Goal: Transaction & Acquisition: Purchase product/service

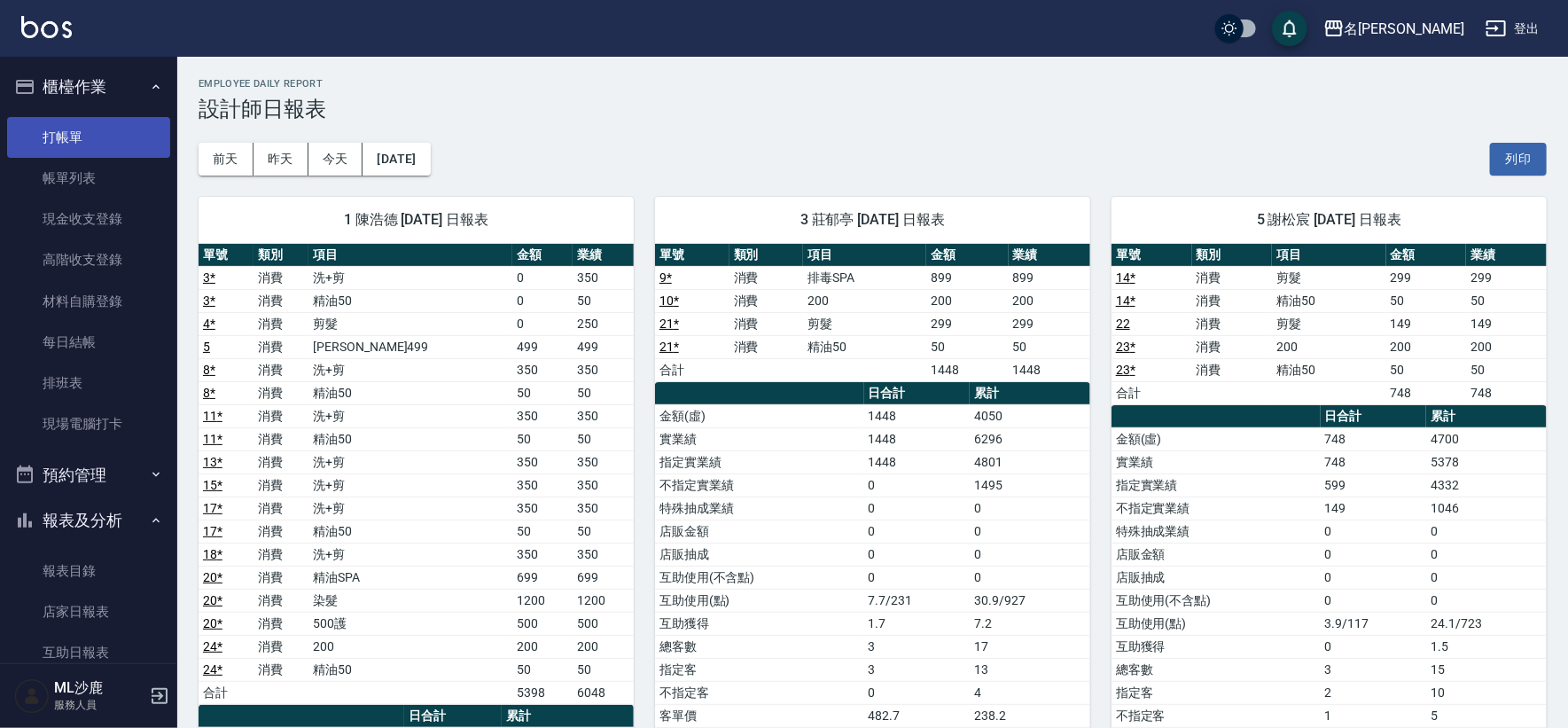
click at [72, 149] on link "打帳單" at bounding box center [88, 137] width 163 height 41
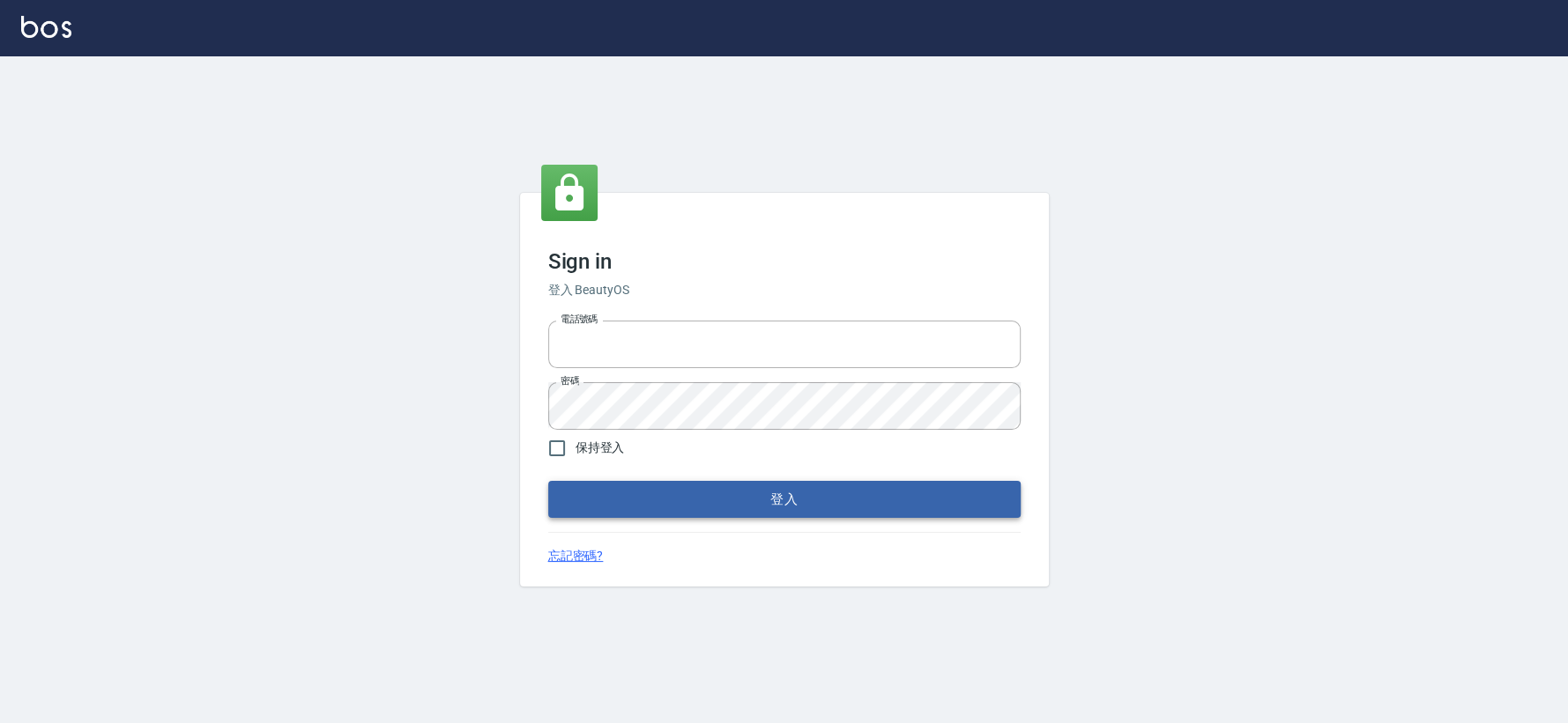
type input "0426653545"
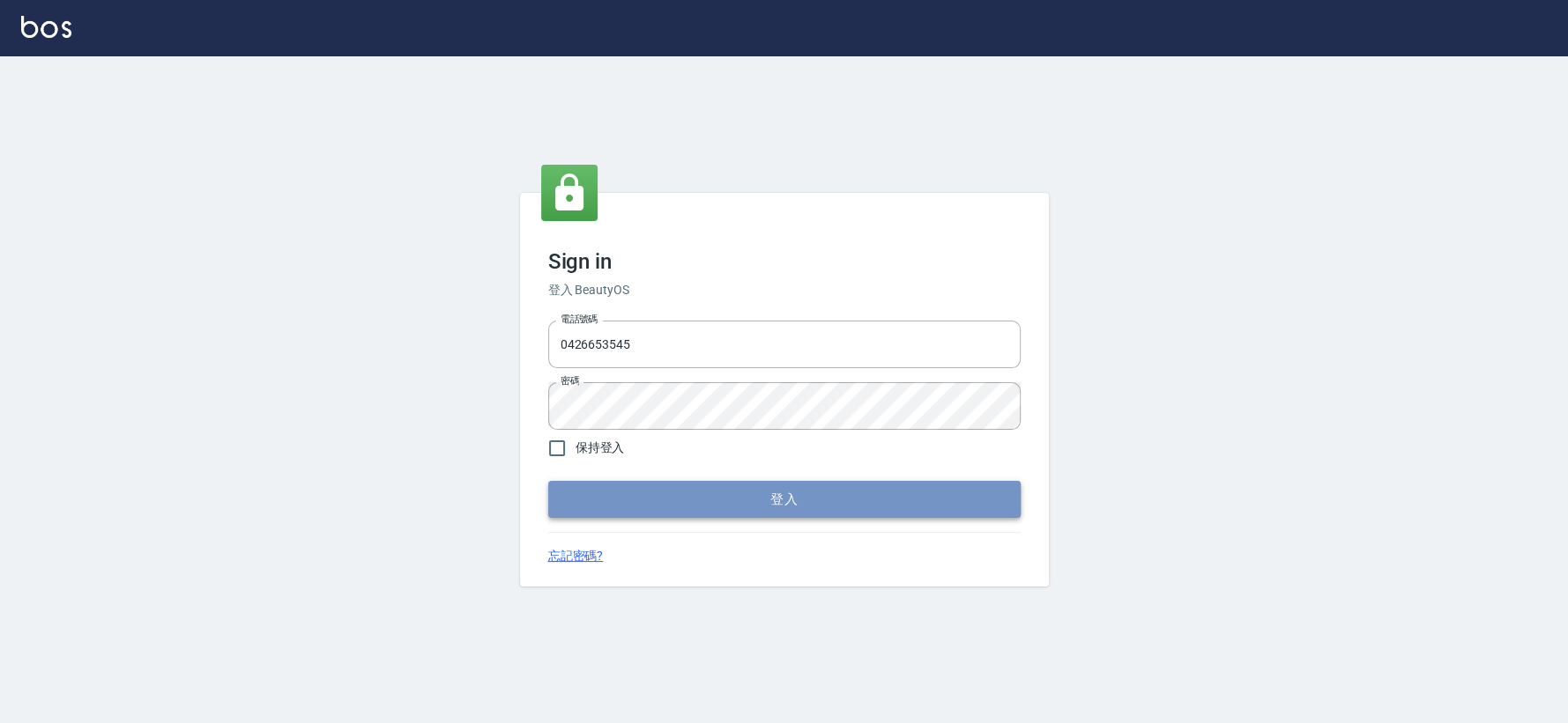
click at [727, 504] on button "登入" at bounding box center [784, 500] width 472 height 37
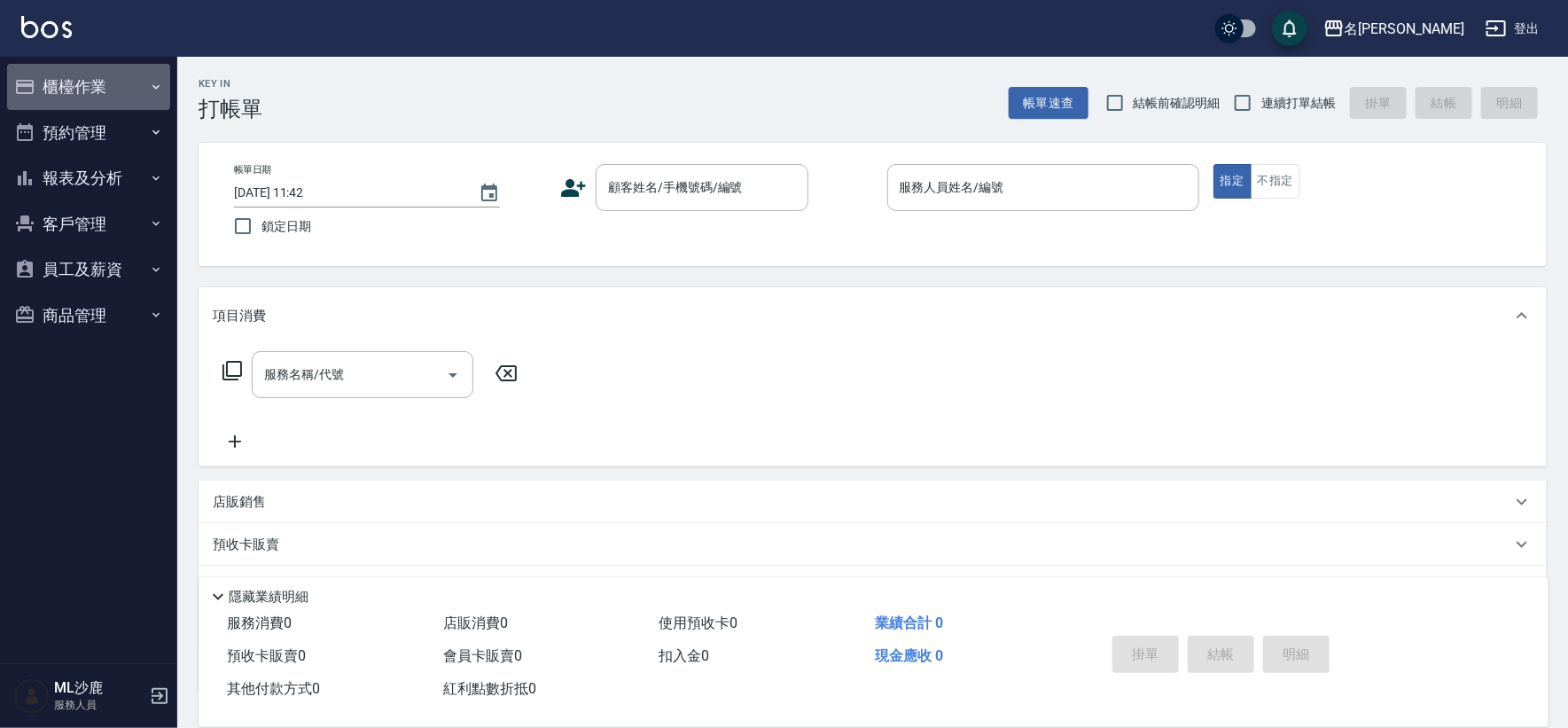
click at [110, 82] on button "櫃檯作業" at bounding box center [88, 86] width 163 height 47
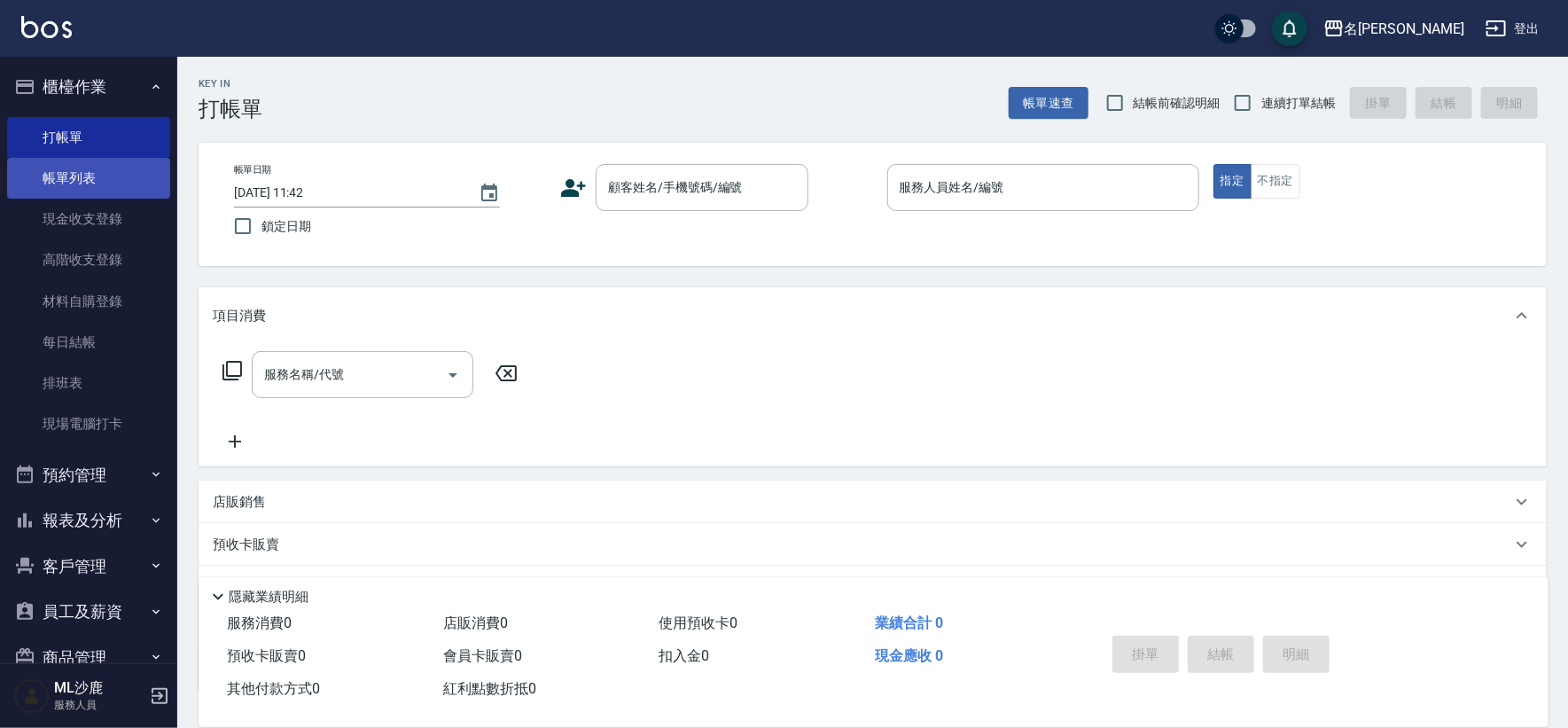
click at [99, 185] on link "帳單列表" at bounding box center [88, 177] width 163 height 41
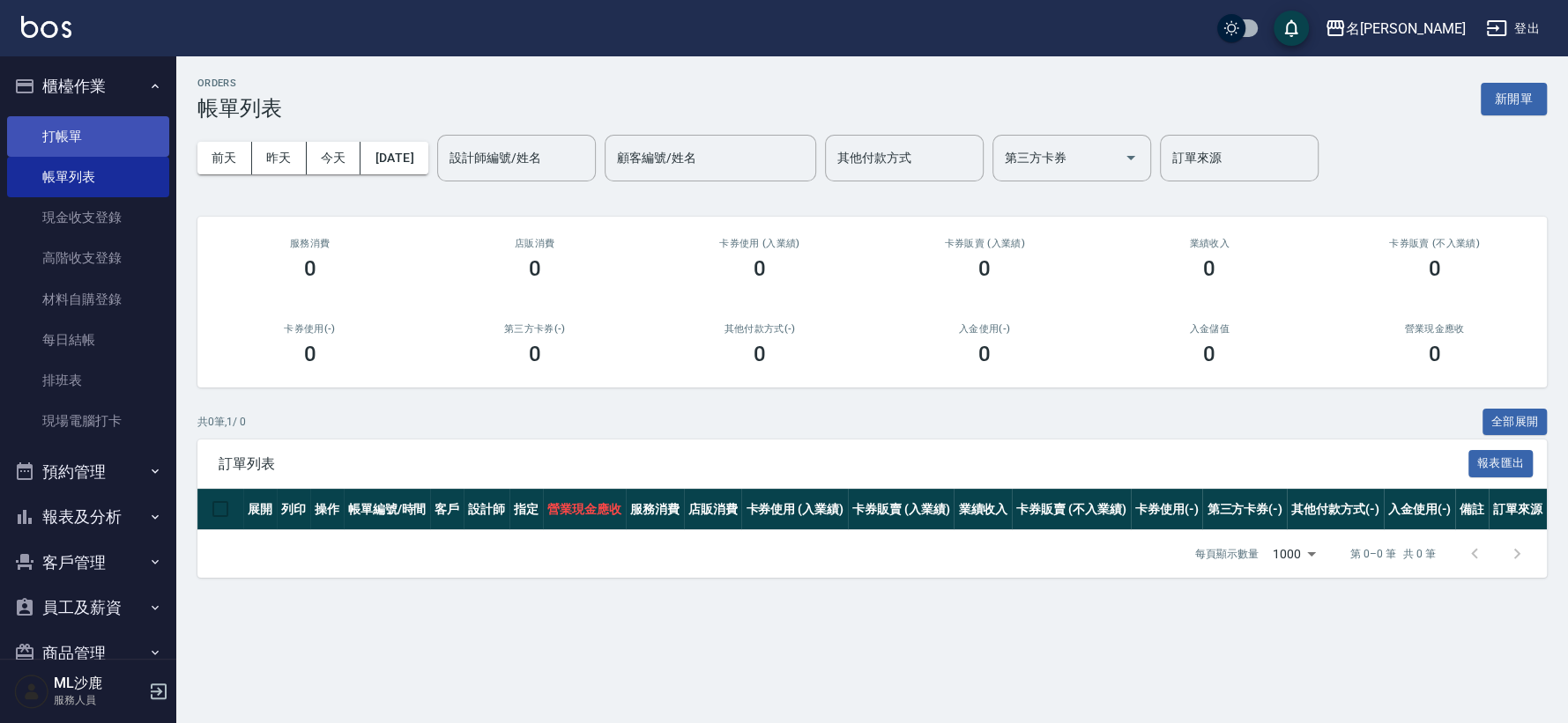
click at [97, 130] on link "打帳單" at bounding box center [88, 136] width 162 height 40
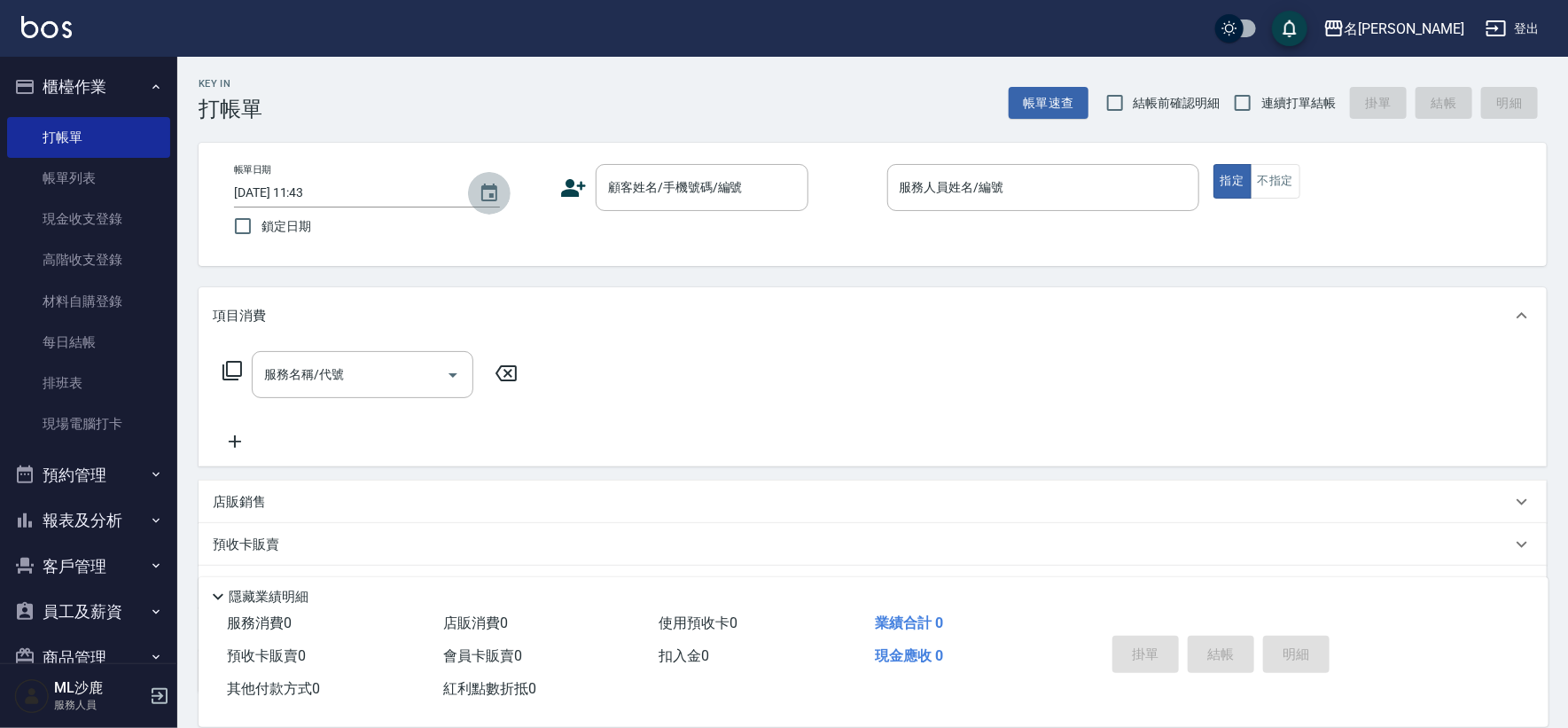
click at [491, 192] on icon "Choose date, selected date is 2025-10-05" at bounding box center [489, 192] width 21 height 21
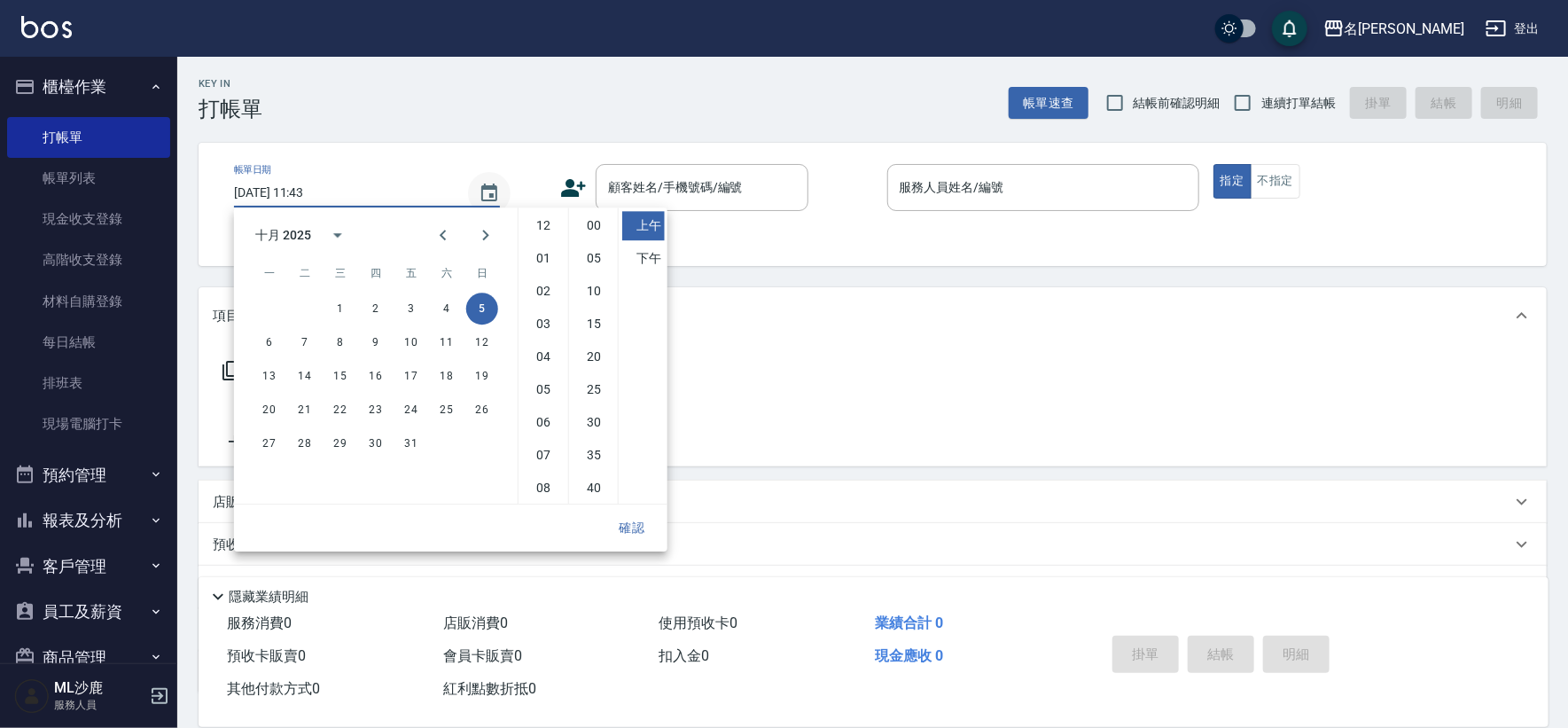
scroll to position [98, 0]
click at [441, 300] on button "4" at bounding box center [446, 309] width 32 height 32
type input "2025/10/04 11:43"
click at [536, 94] on div "Key In 打帳單 上一筆訂單:#24 帳單速查 結帳前確認明細 連續打單結帳 掛單 結帳 明細" at bounding box center [862, 88] width 1370 height 64
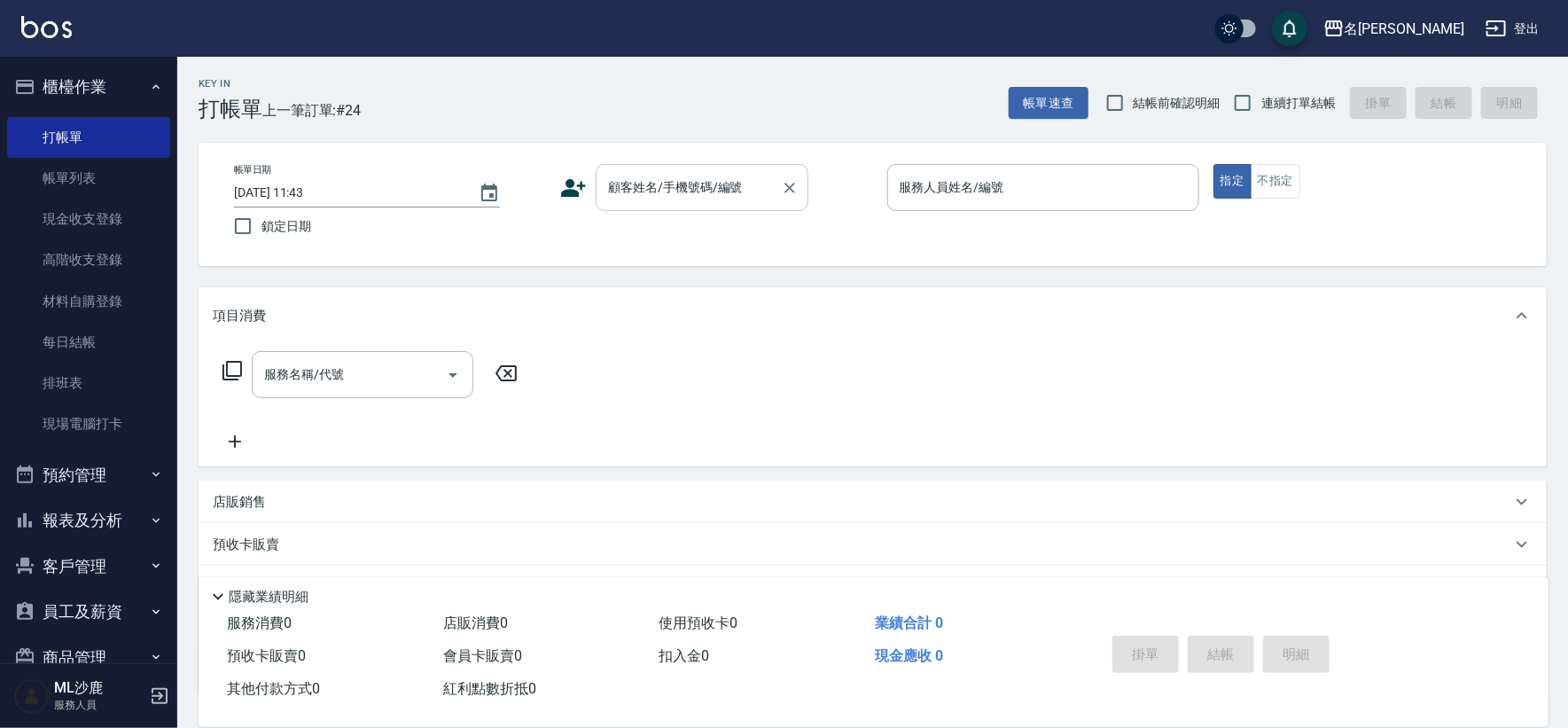
click at [639, 197] on input "顧客姓名/手機號碼/編號" at bounding box center [689, 187] width 170 height 31
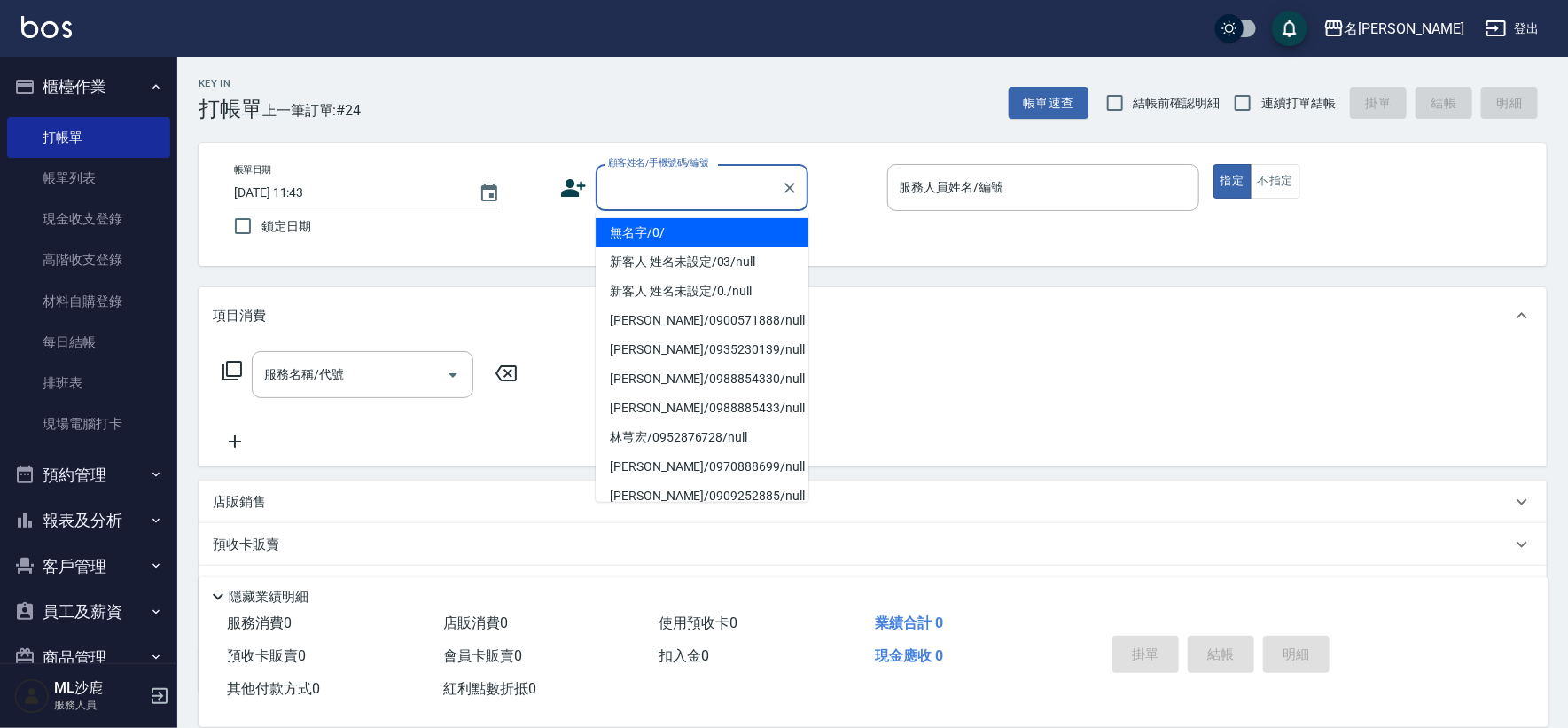
click at [642, 240] on li "無名字/0/" at bounding box center [702, 233] width 213 height 30
type input "無名字/0/"
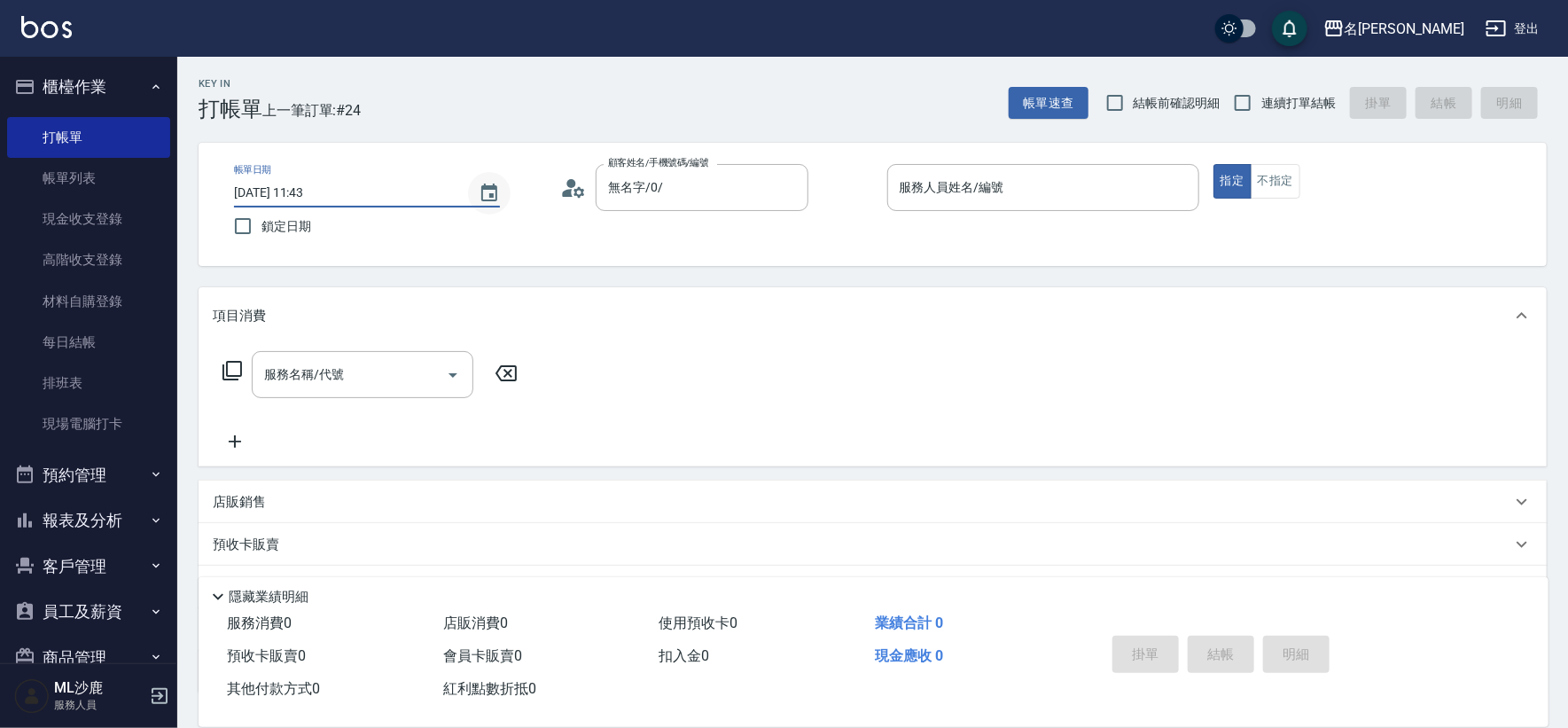
drag, startPoint x: 443, startPoint y: 196, endPoint x: 477, endPoint y: 203, distance: 34.7
click at [447, 198] on input "2025/10/04 11:43" at bounding box center [346, 193] width 227 height 30
click at [480, 191] on icon "Choose date, selected date is 2025-10-04" at bounding box center [489, 192] width 21 height 21
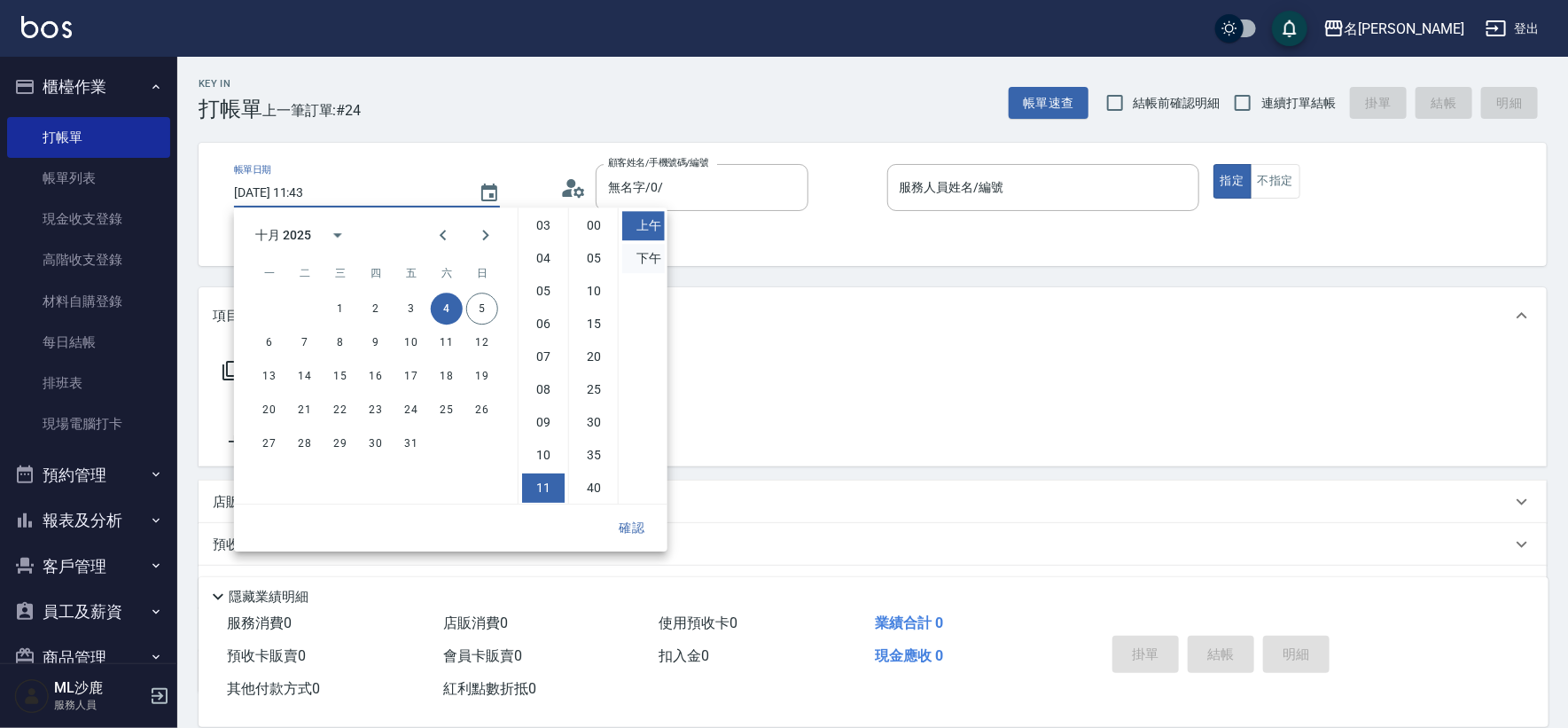
click at [641, 259] on li "下午" at bounding box center [643, 259] width 43 height 30
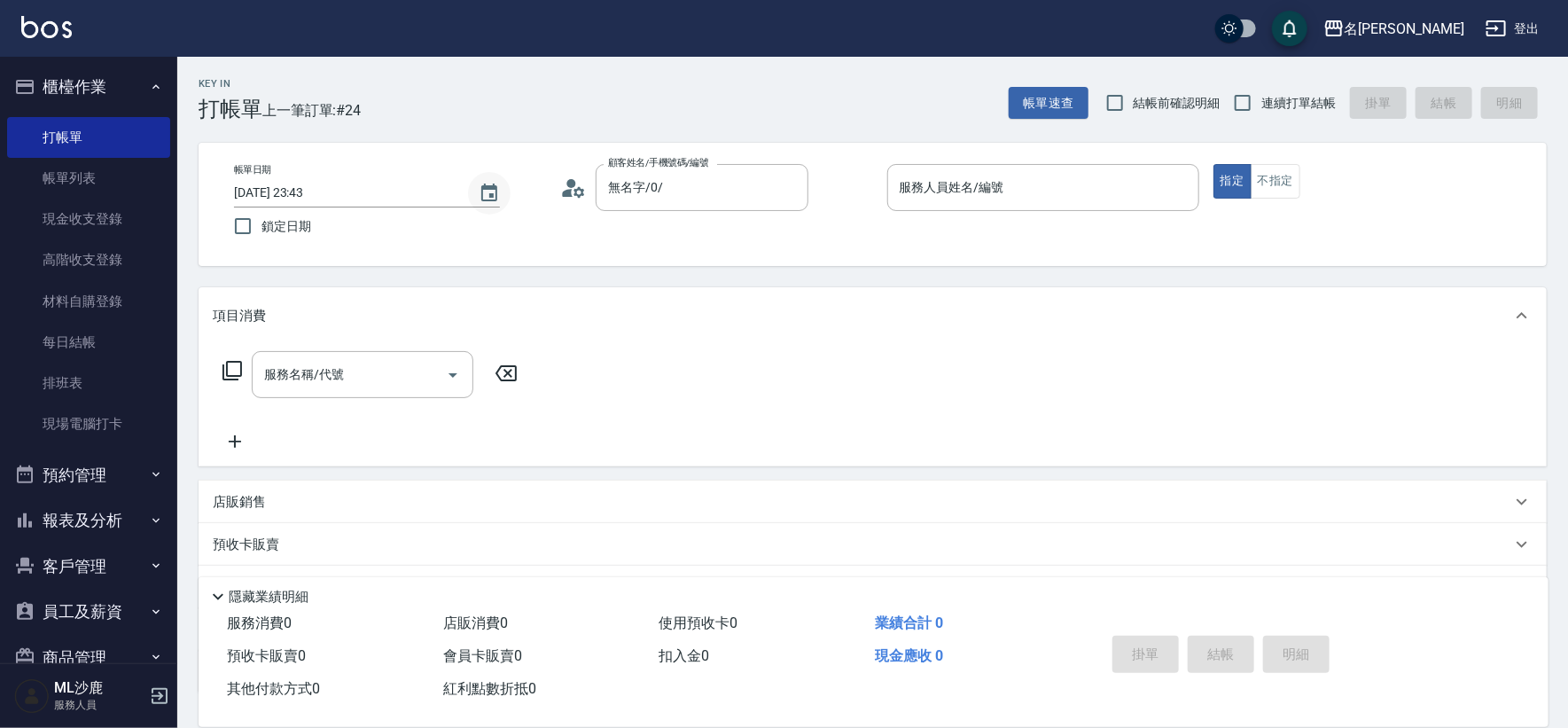
click at [485, 192] on icon "Choose date, selected date is 2025-10-04" at bounding box center [489, 192] width 21 height 21
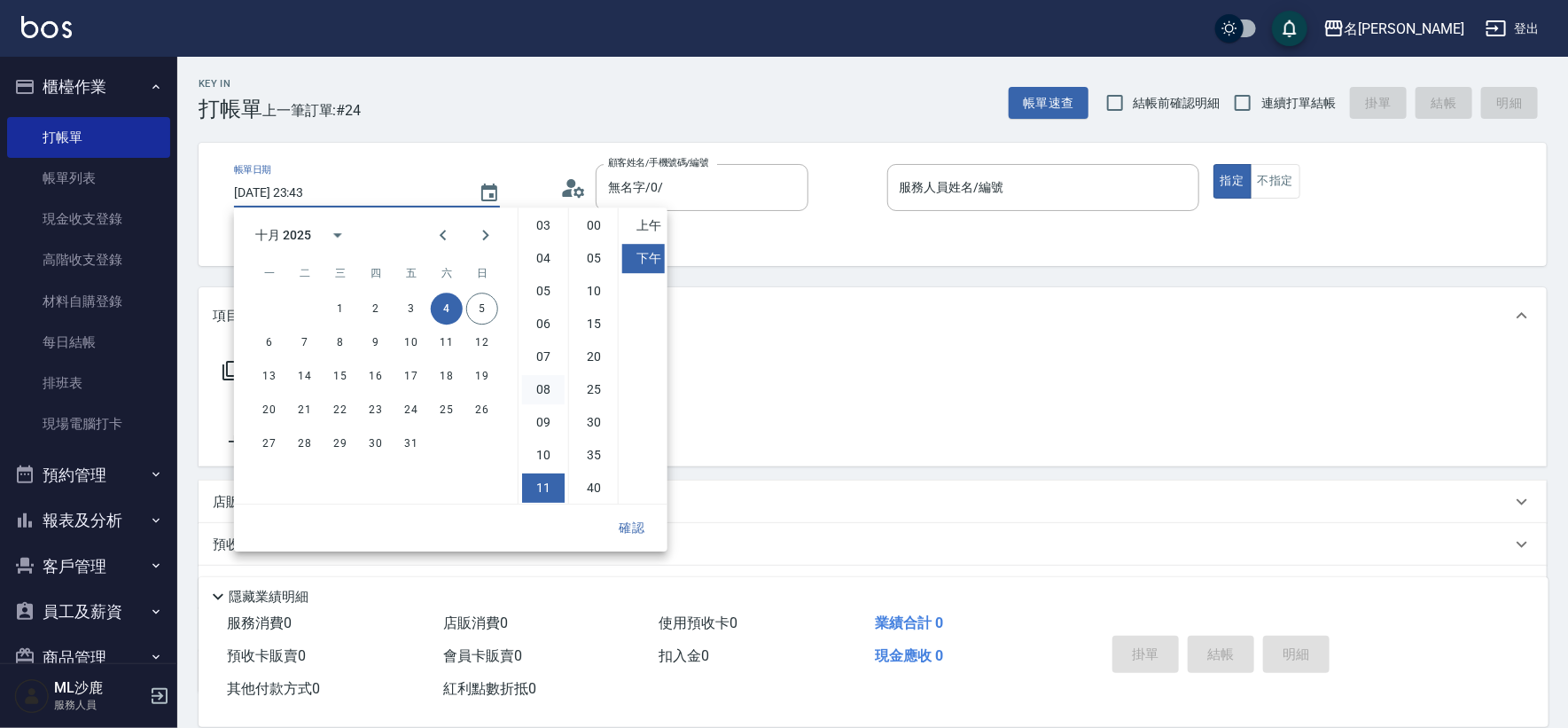
click at [540, 387] on li "08" at bounding box center [542, 390] width 43 height 30
click at [588, 231] on li "00" at bounding box center [594, 226] width 43 height 30
type input "2025/10/04 20:00"
click at [624, 510] on div "確認" at bounding box center [450, 528] width 434 height 47
click at [629, 519] on button "確認" at bounding box center [632, 528] width 56 height 33
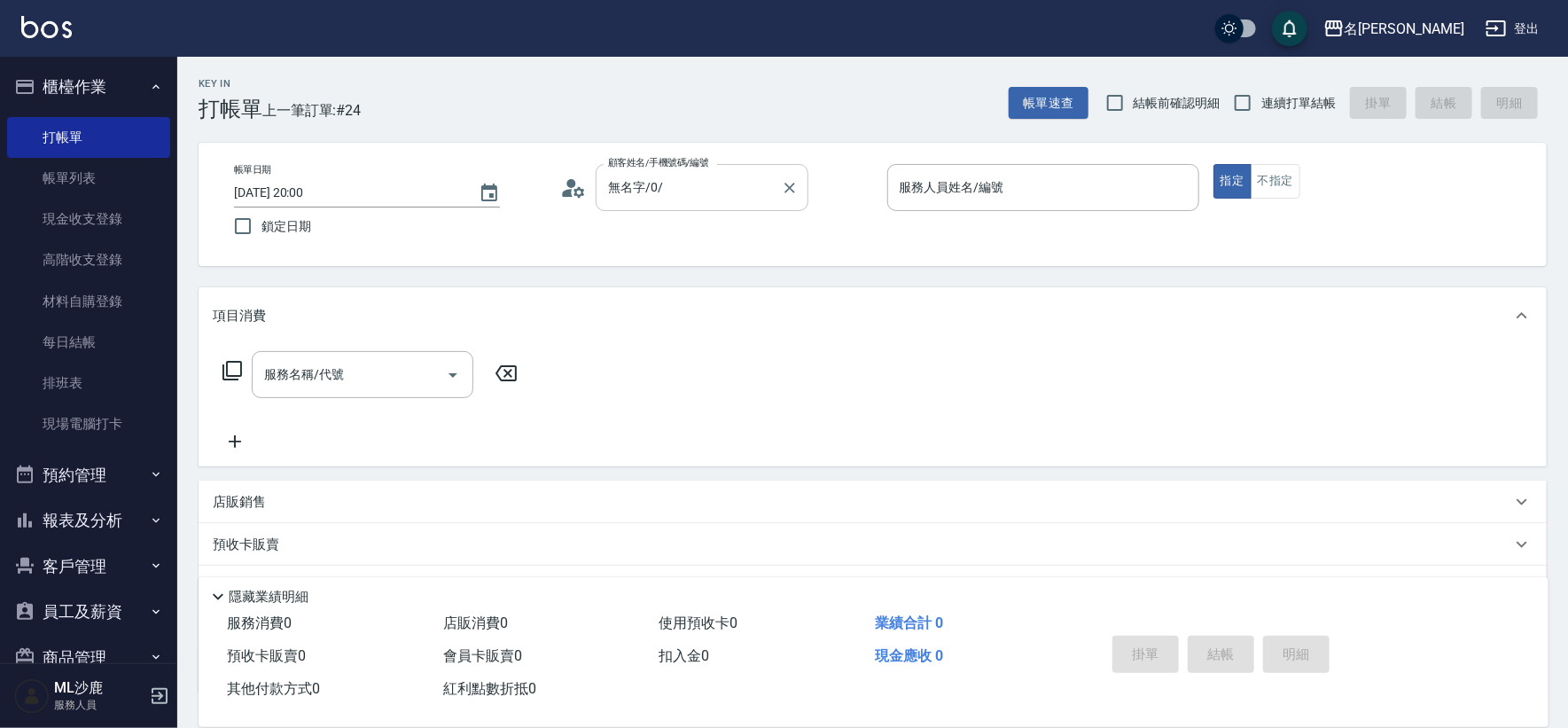
click at [675, 206] on div "無名字/0/ 顧客姓名/手機號碼/編號" at bounding box center [702, 187] width 213 height 47
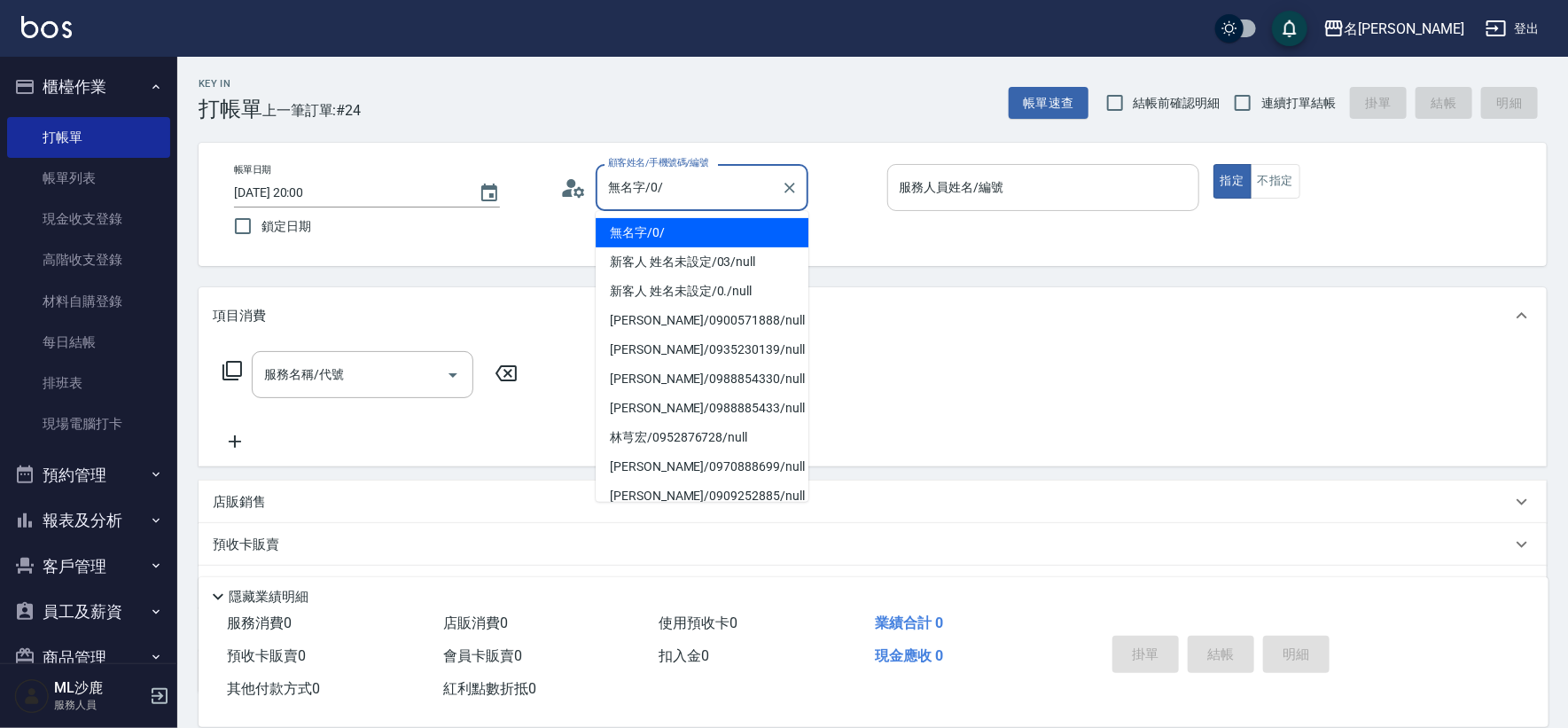
click at [972, 199] on input "服務人員姓名/編號" at bounding box center [1042, 187] width 296 height 31
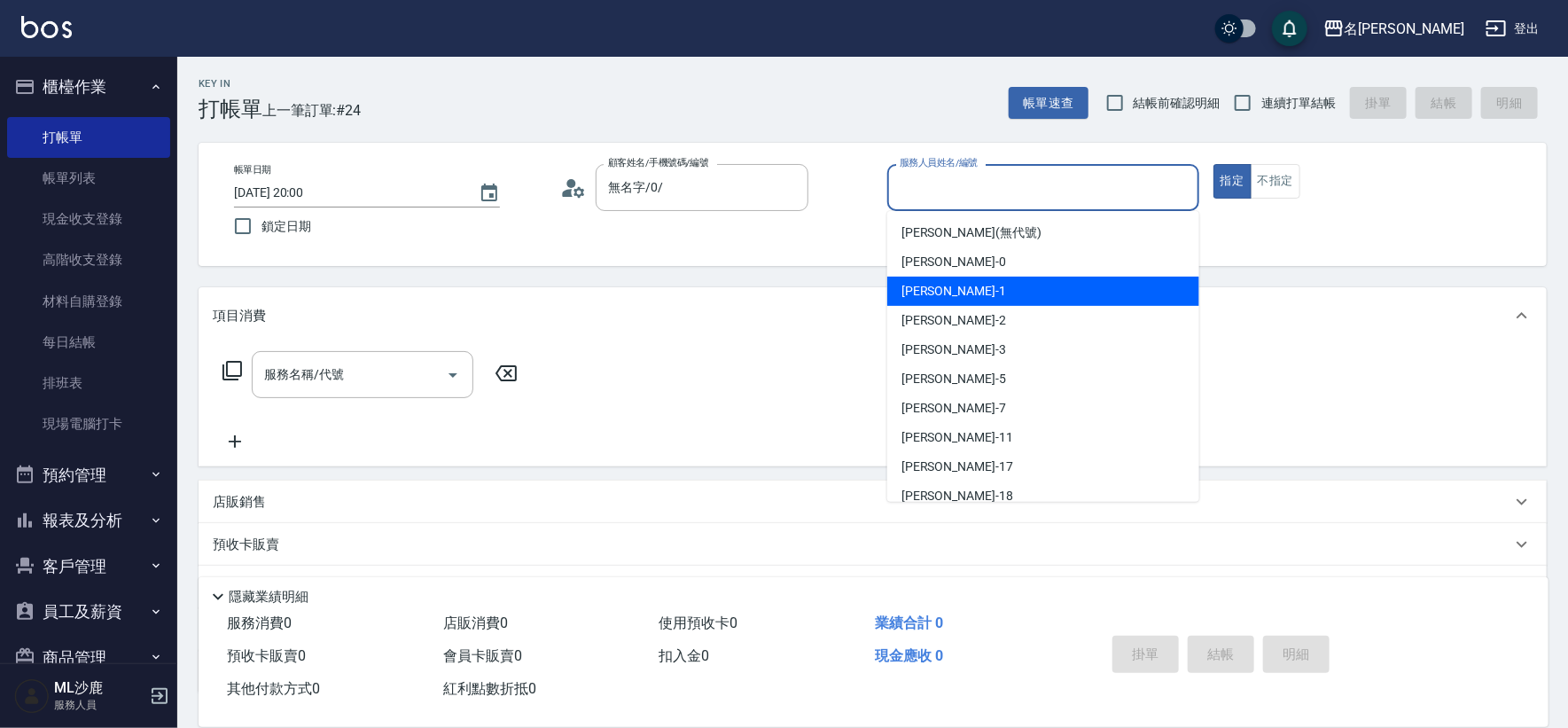
click at [932, 283] on span "陳浩德 -1" at bounding box center [954, 291] width 105 height 19
type input "陳浩德-1"
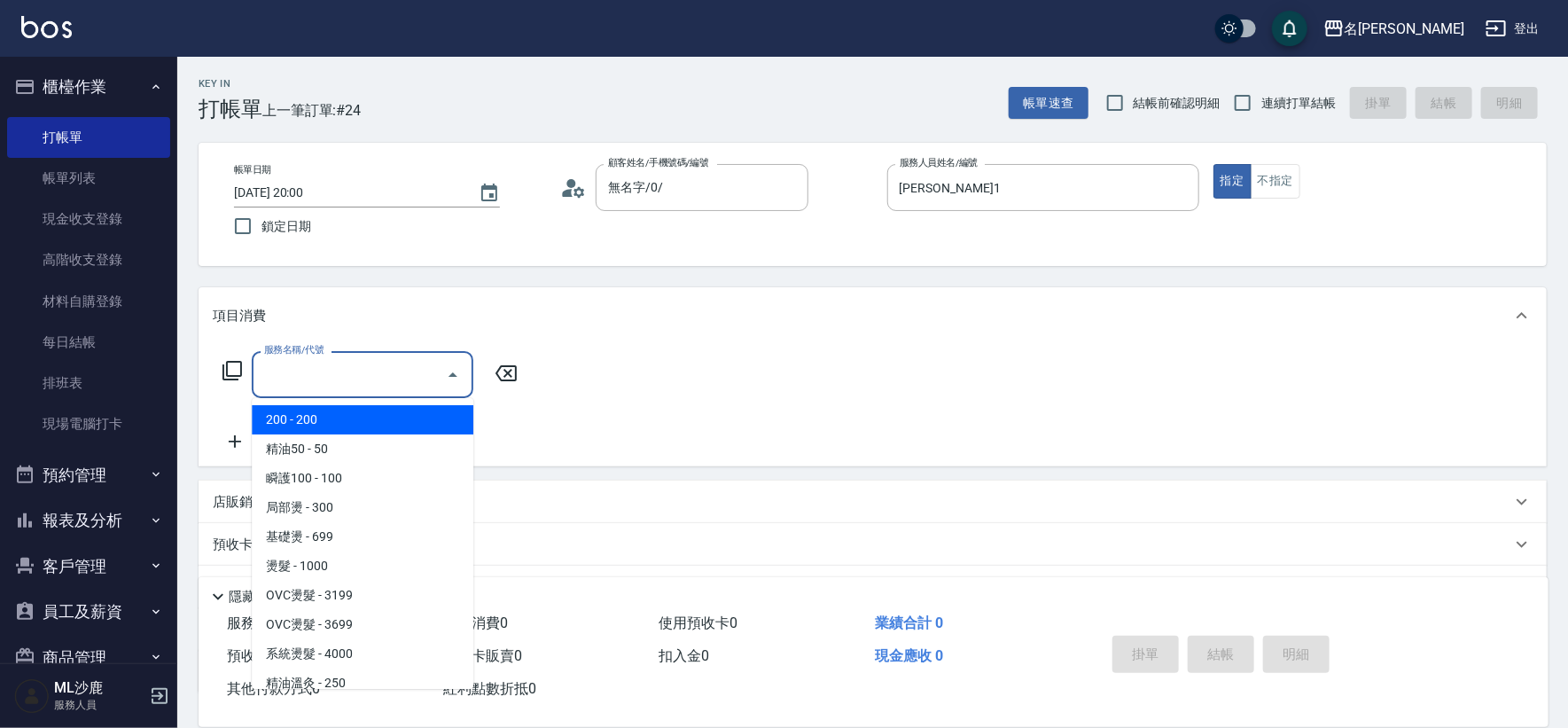
drag, startPoint x: 267, startPoint y: 364, endPoint x: 292, endPoint y: 364, distance: 25.0
click at [271, 364] on input "服務名稱/代號" at bounding box center [348, 374] width 179 height 31
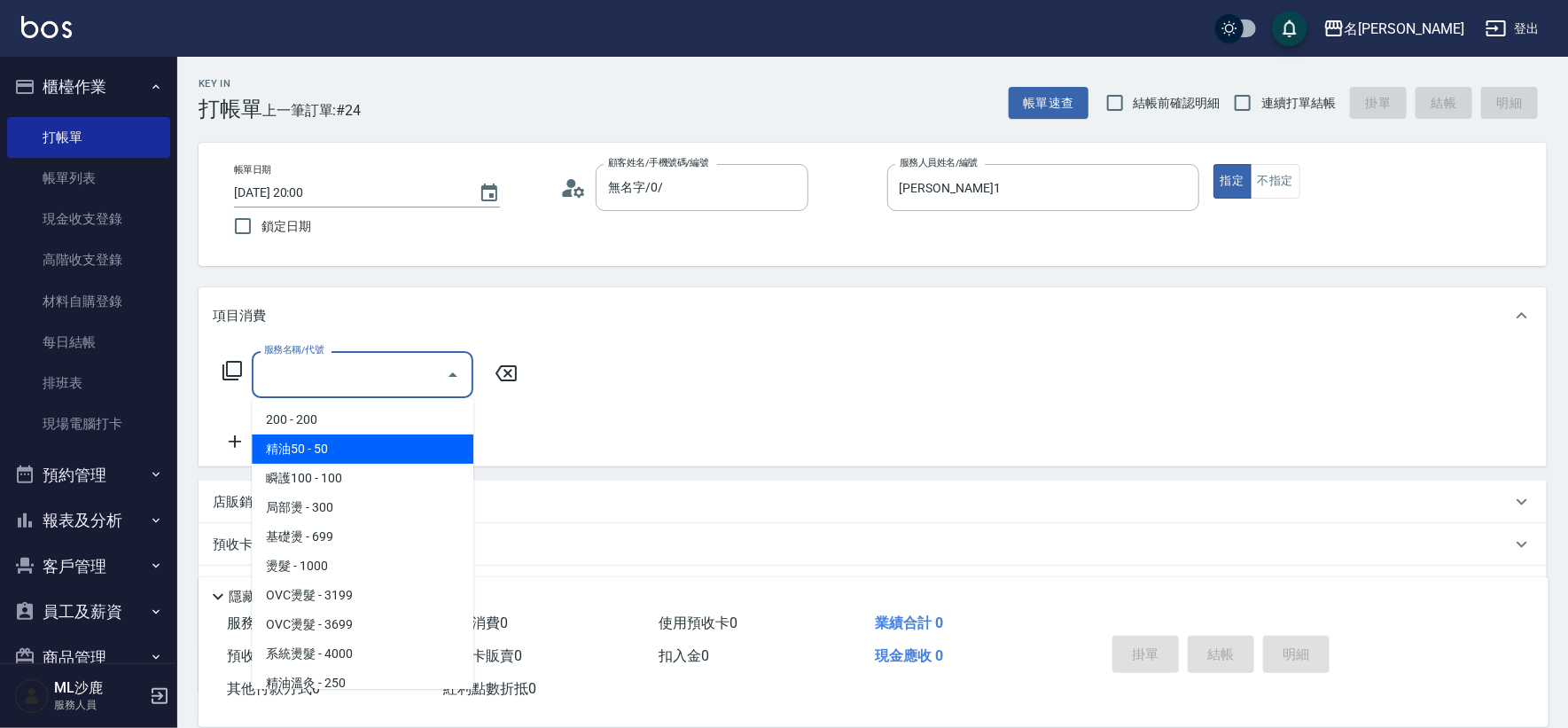
click at [417, 305] on div "項目消費" at bounding box center [873, 315] width 1348 height 56
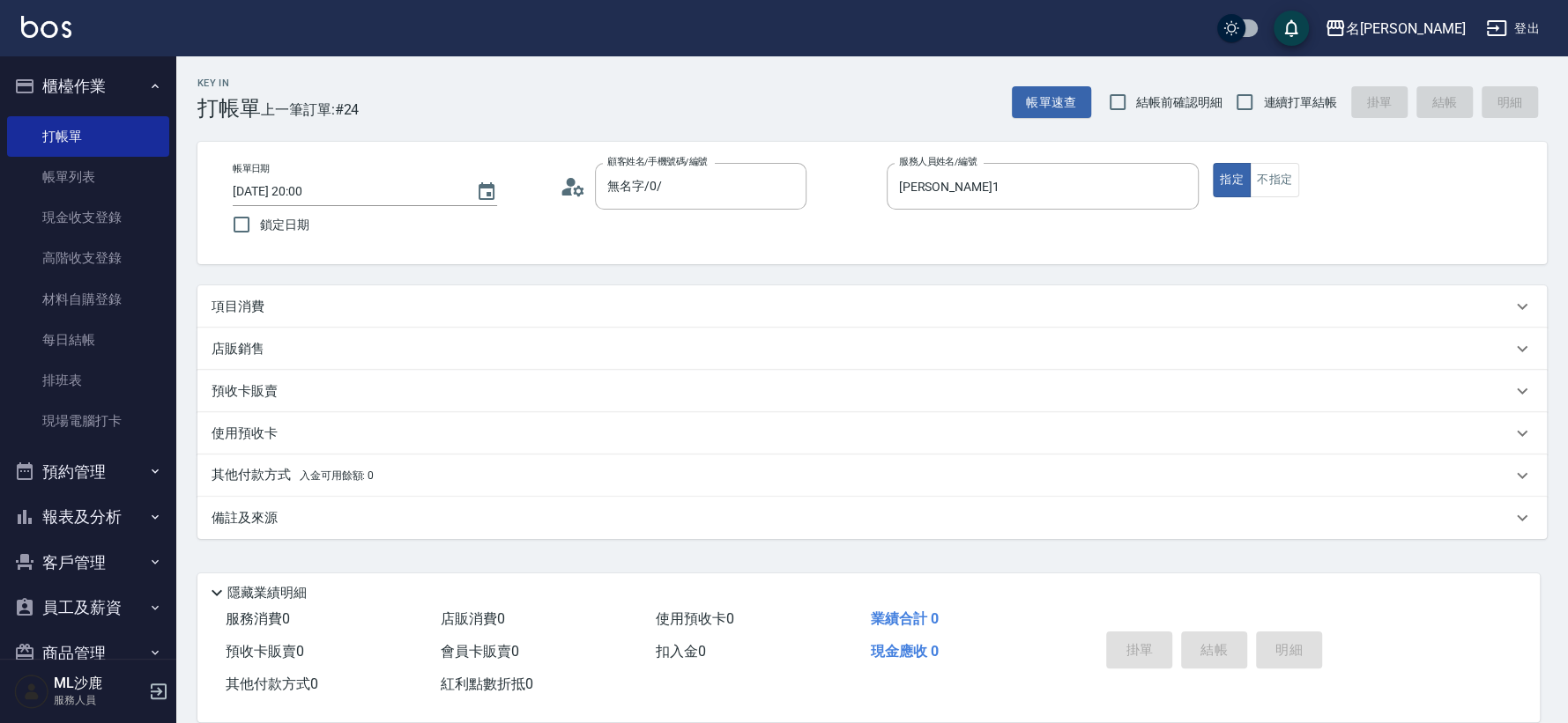
click at [416, 300] on div "項目消費" at bounding box center [861, 307] width 1300 height 19
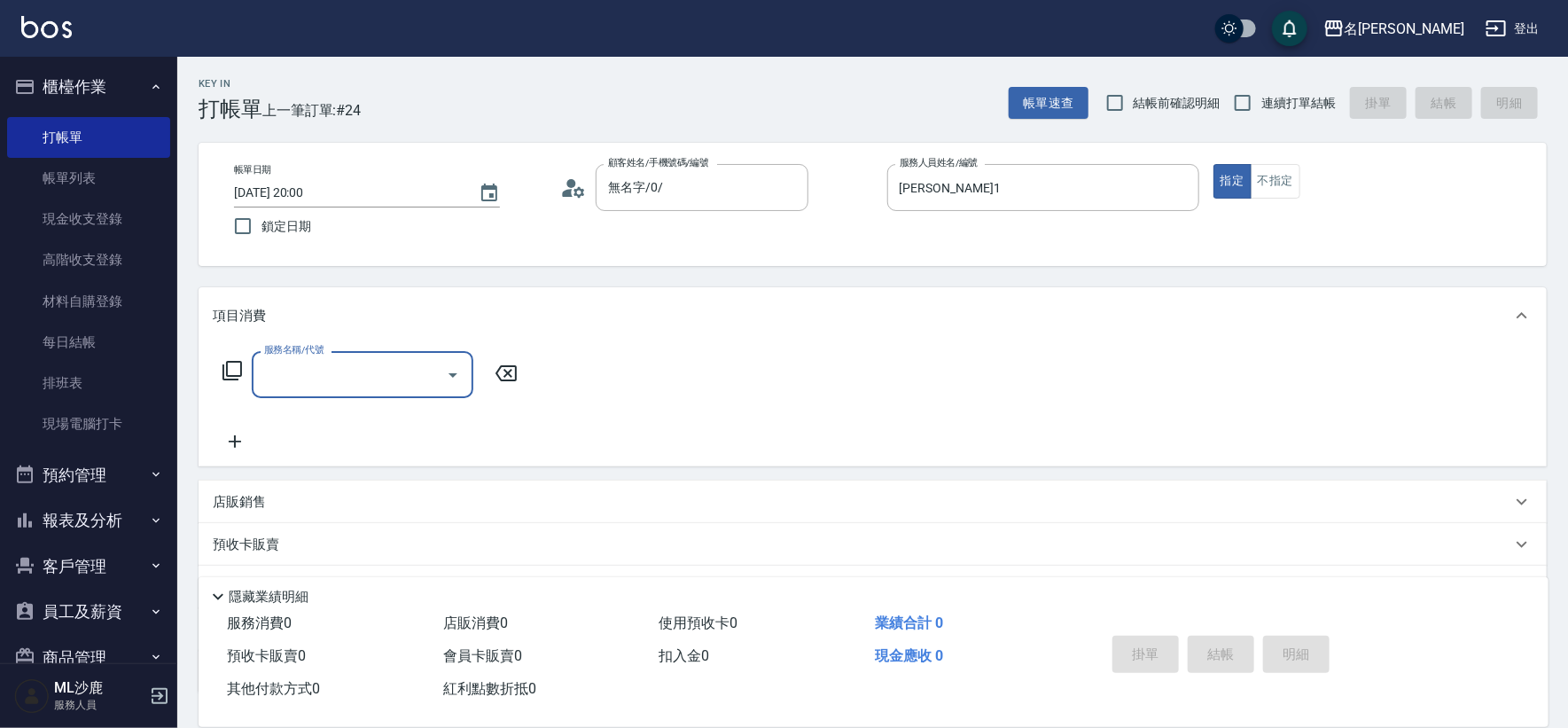
scroll to position [0, 0]
click at [346, 395] on div "服務名稱/代號" at bounding box center [362, 374] width 222 height 47
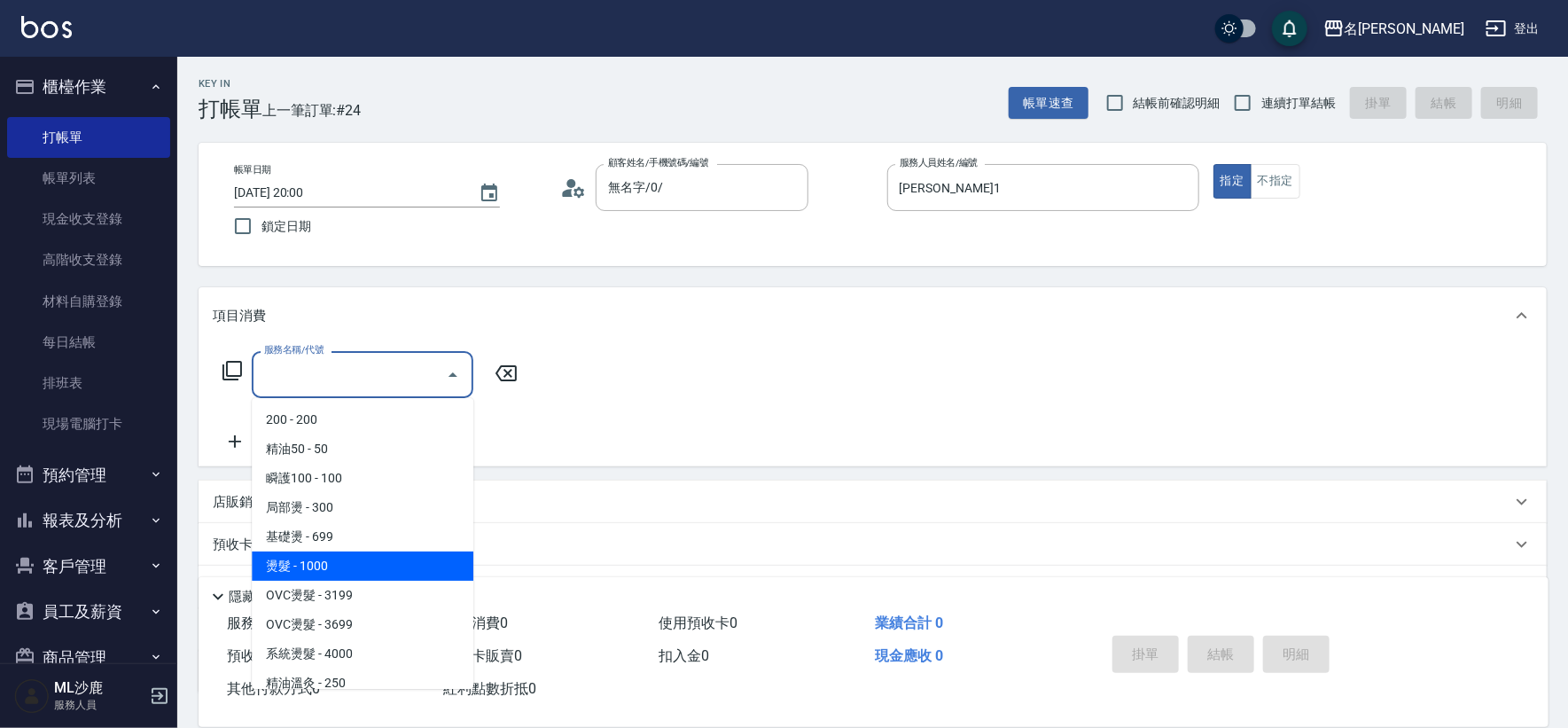
click at [382, 573] on span "燙髮 - 1000" at bounding box center [362, 567] width 222 height 30
type input "燙髮(202)"
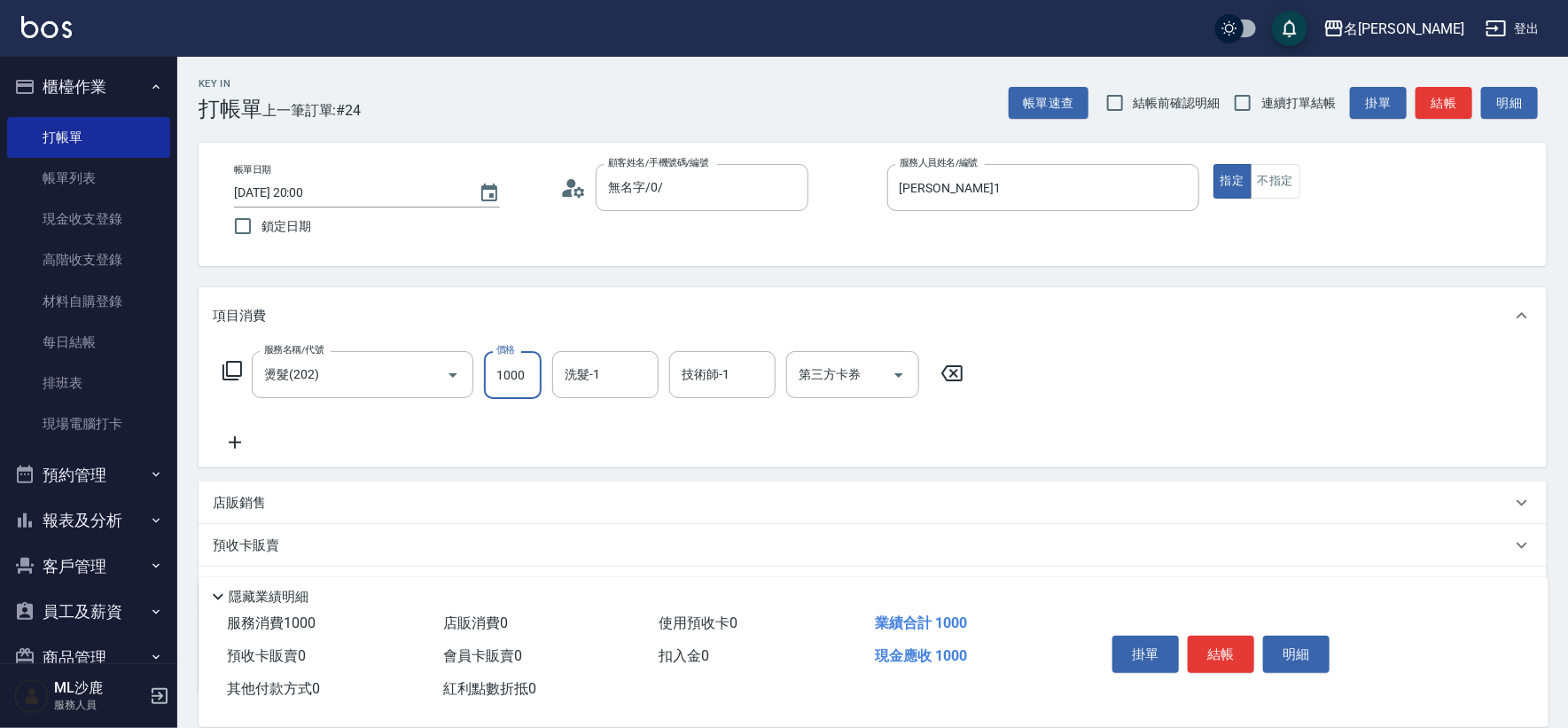
click at [518, 383] on input "1000" at bounding box center [513, 375] width 57 height 48
drag, startPoint x: 841, startPoint y: 369, endPoint x: 840, endPoint y: 396, distance: 27.0
click at [841, 377] on input "第三方卡券" at bounding box center [838, 374] width 90 height 31
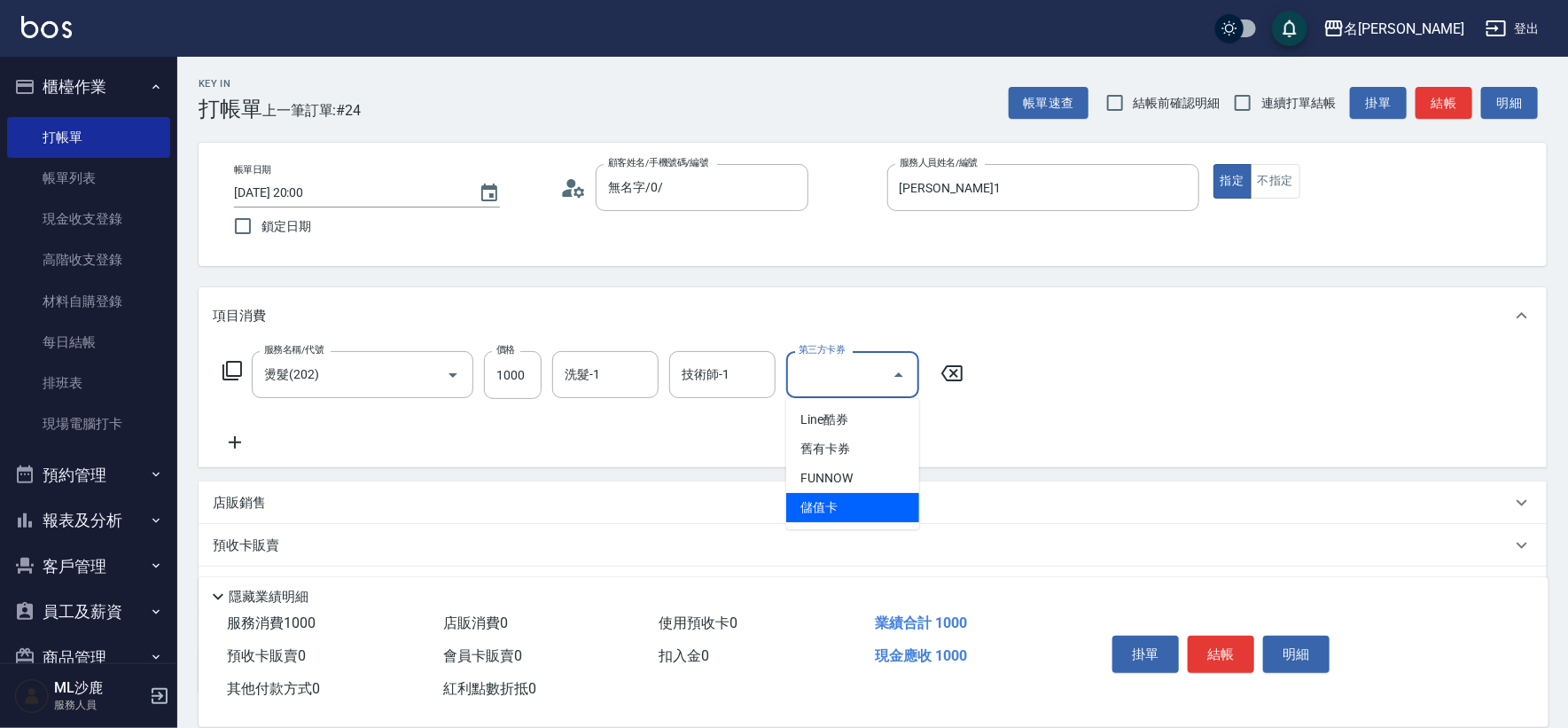
click at [831, 494] on span "儲值卡" at bounding box center [852, 508] width 133 height 30
type input "儲值卡"
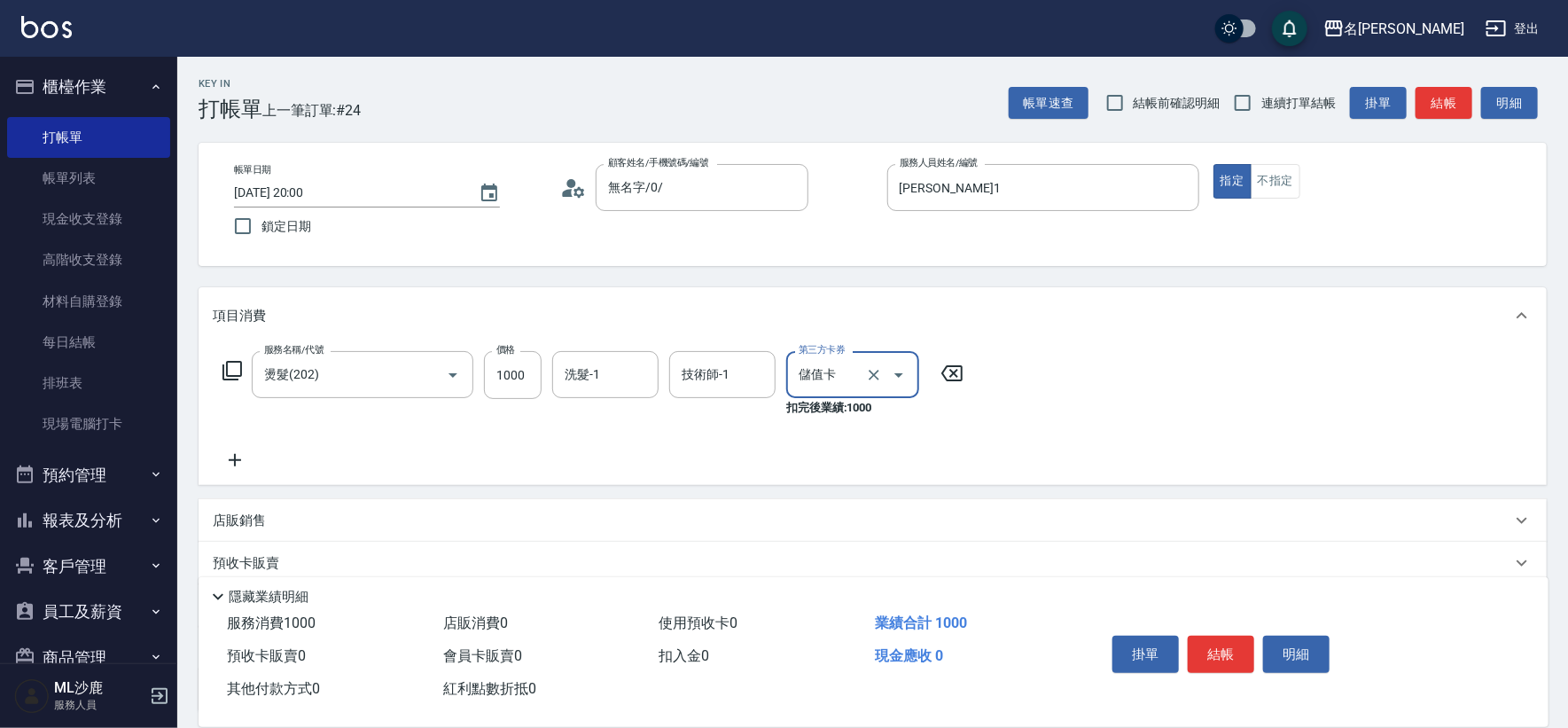
click at [240, 463] on icon at bounding box center [235, 460] width 45 height 21
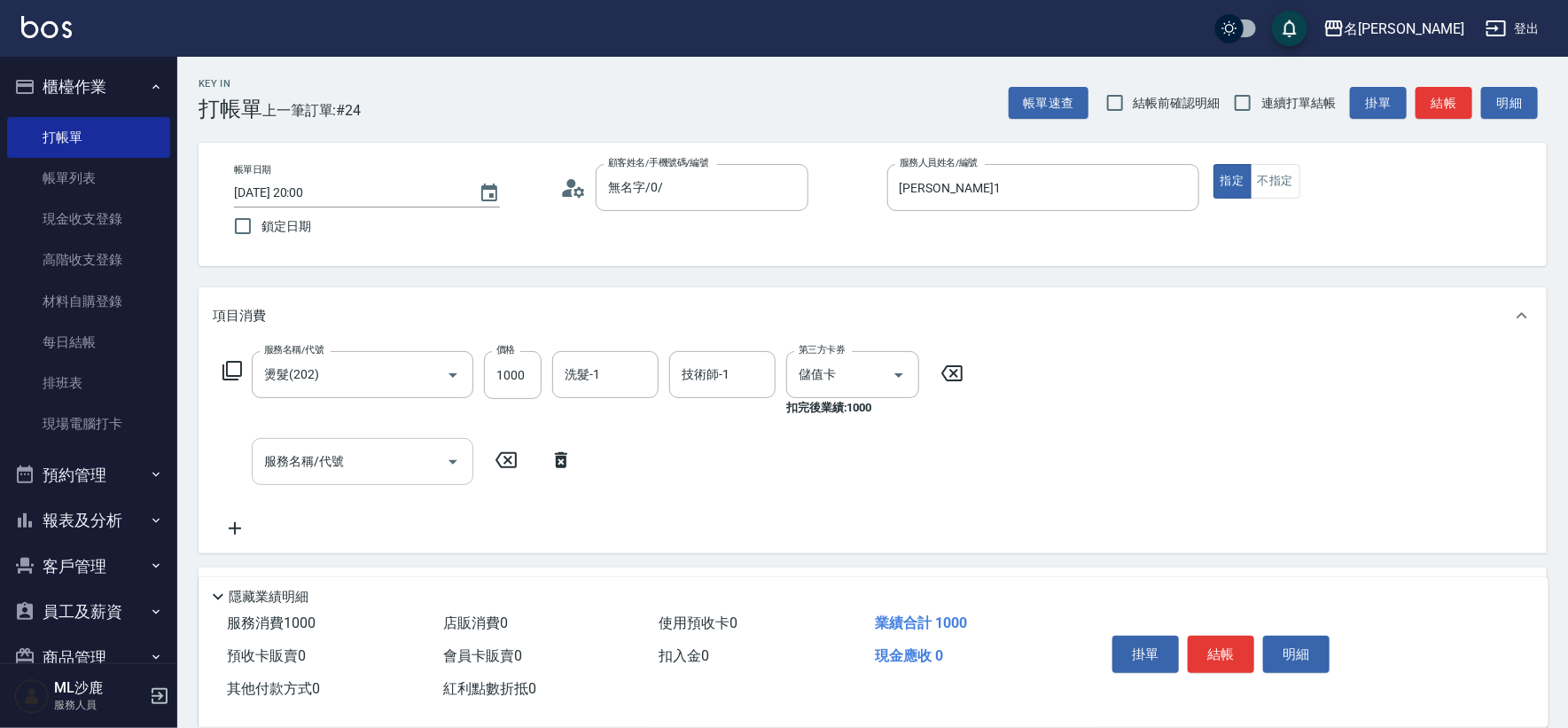
click at [356, 448] on input "服務名稱/代號" at bounding box center [348, 461] width 179 height 31
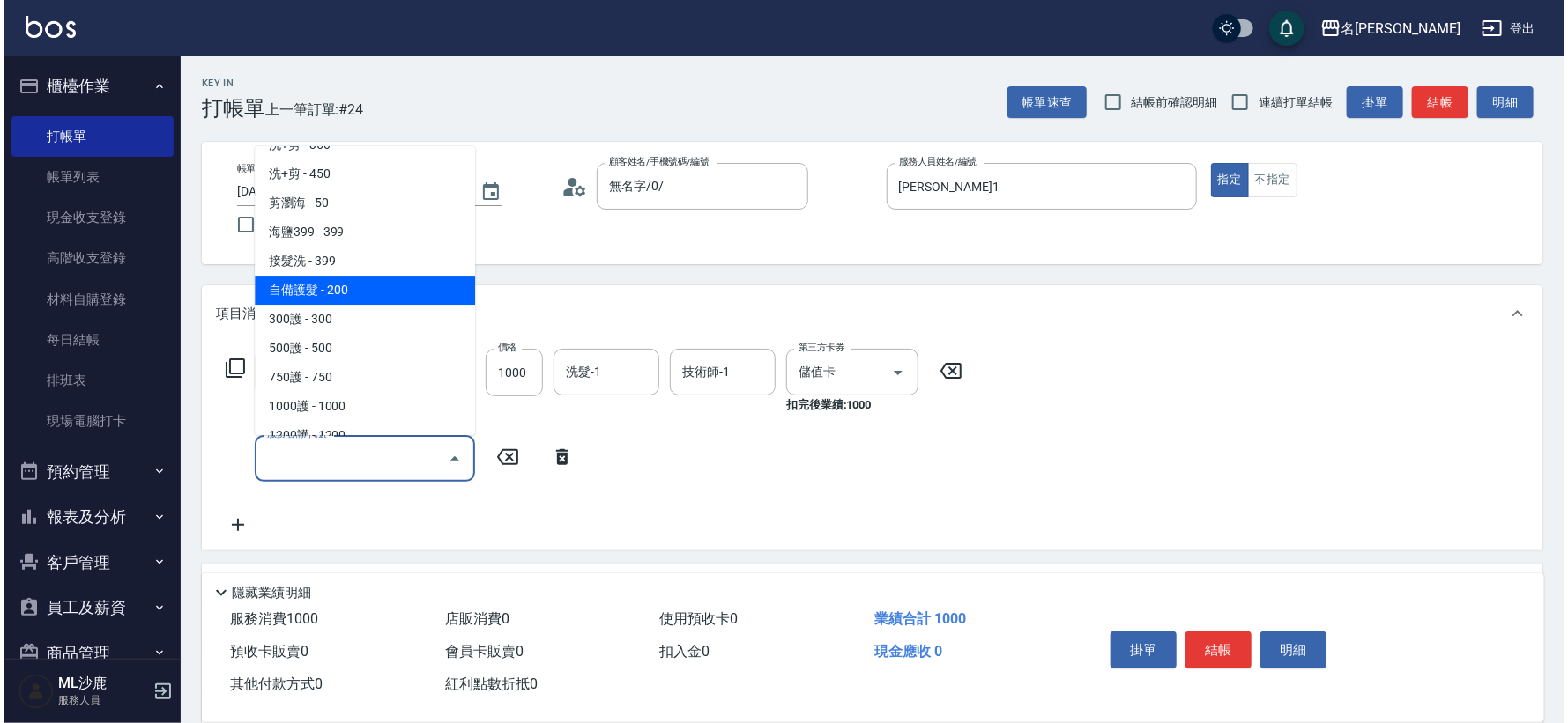
scroll to position [586, 0]
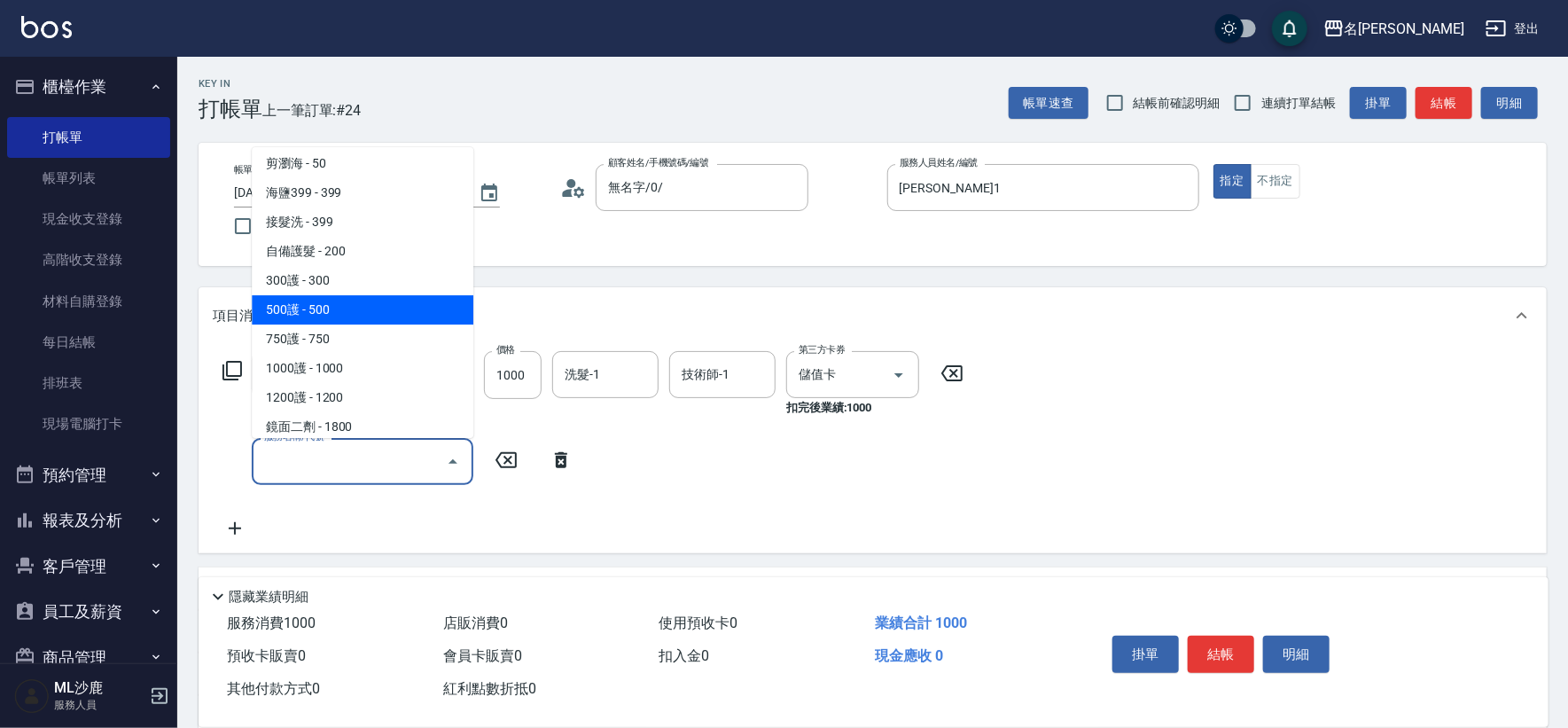
click at [356, 307] on span "500護 - 500" at bounding box center [362, 310] width 222 height 30
type input "500護(402)"
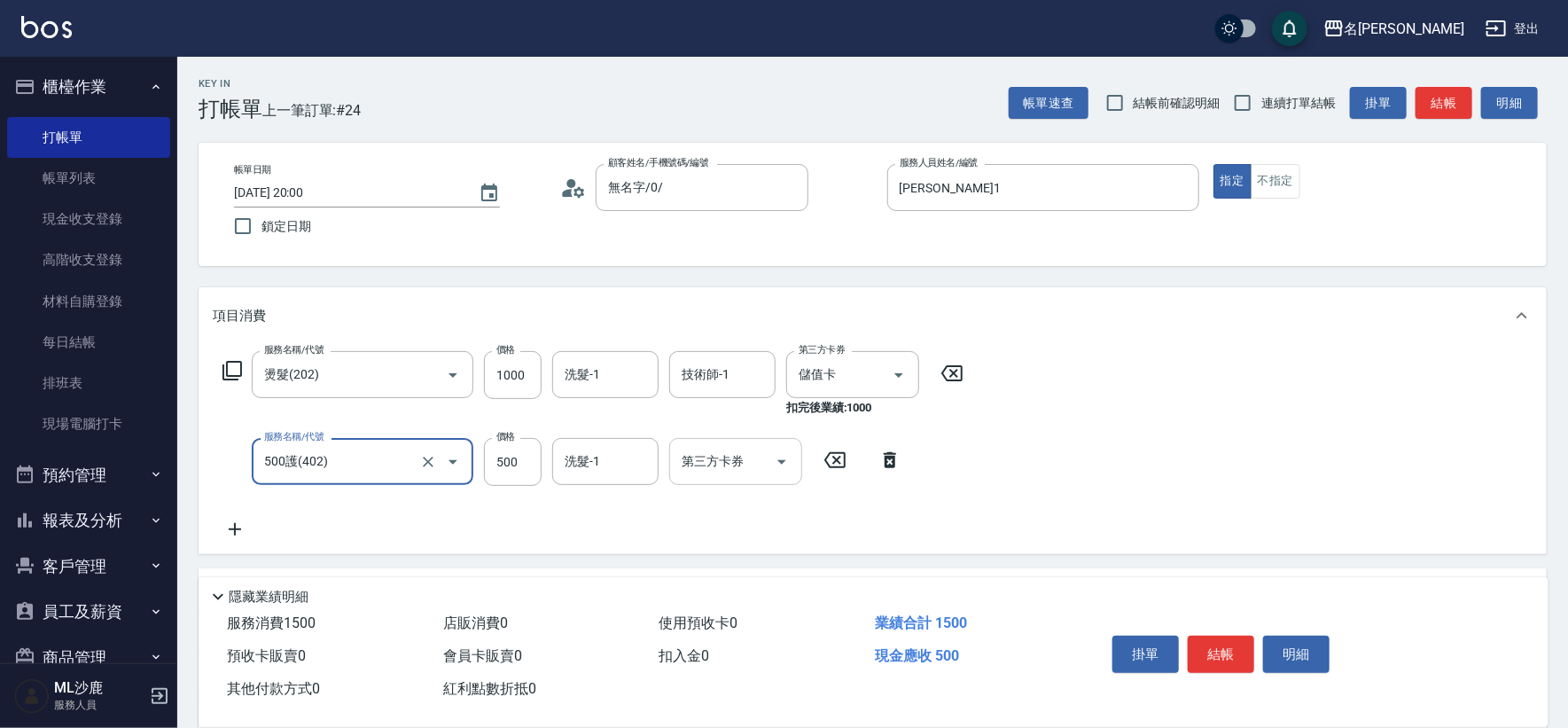
click at [685, 454] on input "第三方卡券" at bounding box center [722, 461] width 90 height 31
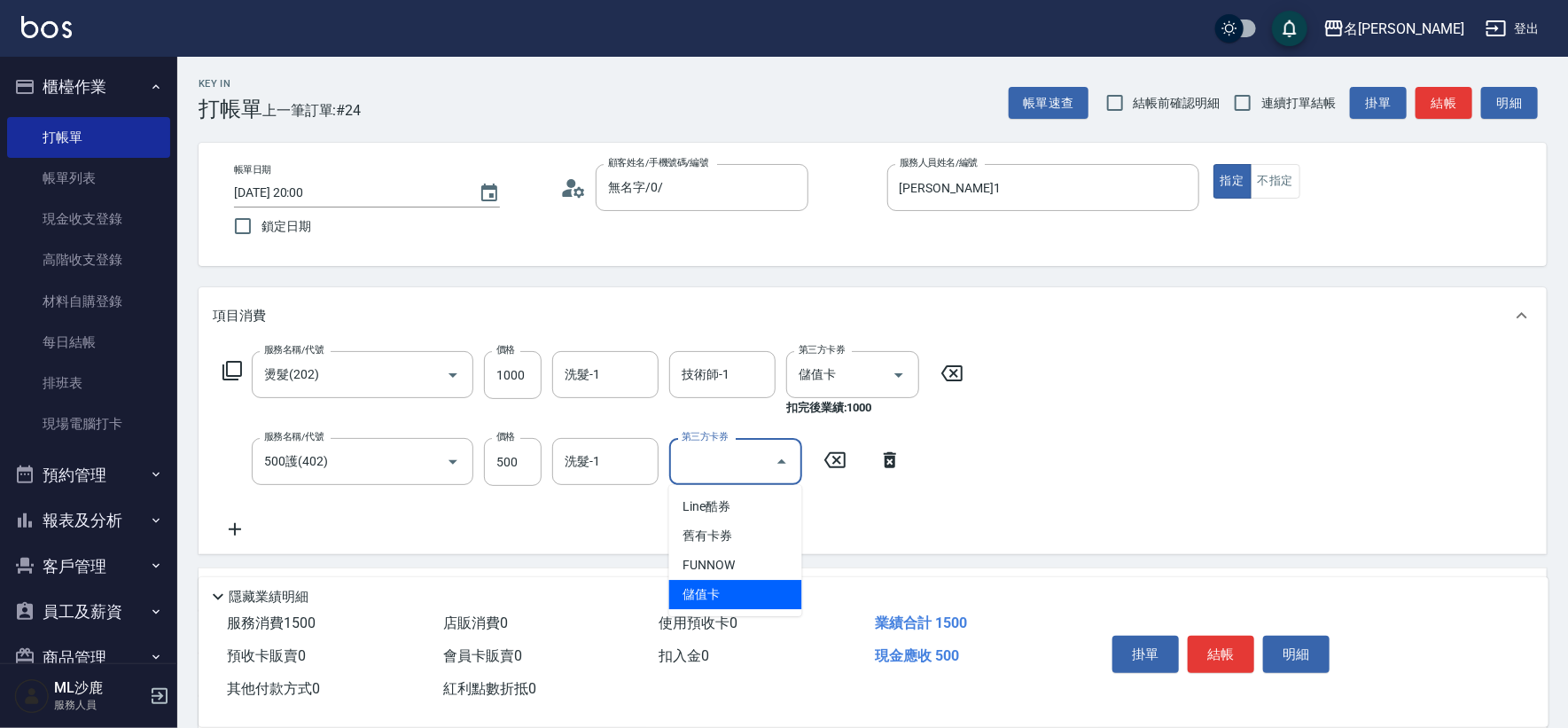
click at [695, 595] on span "儲值卡" at bounding box center [735, 595] width 133 height 30
type input "儲值卡"
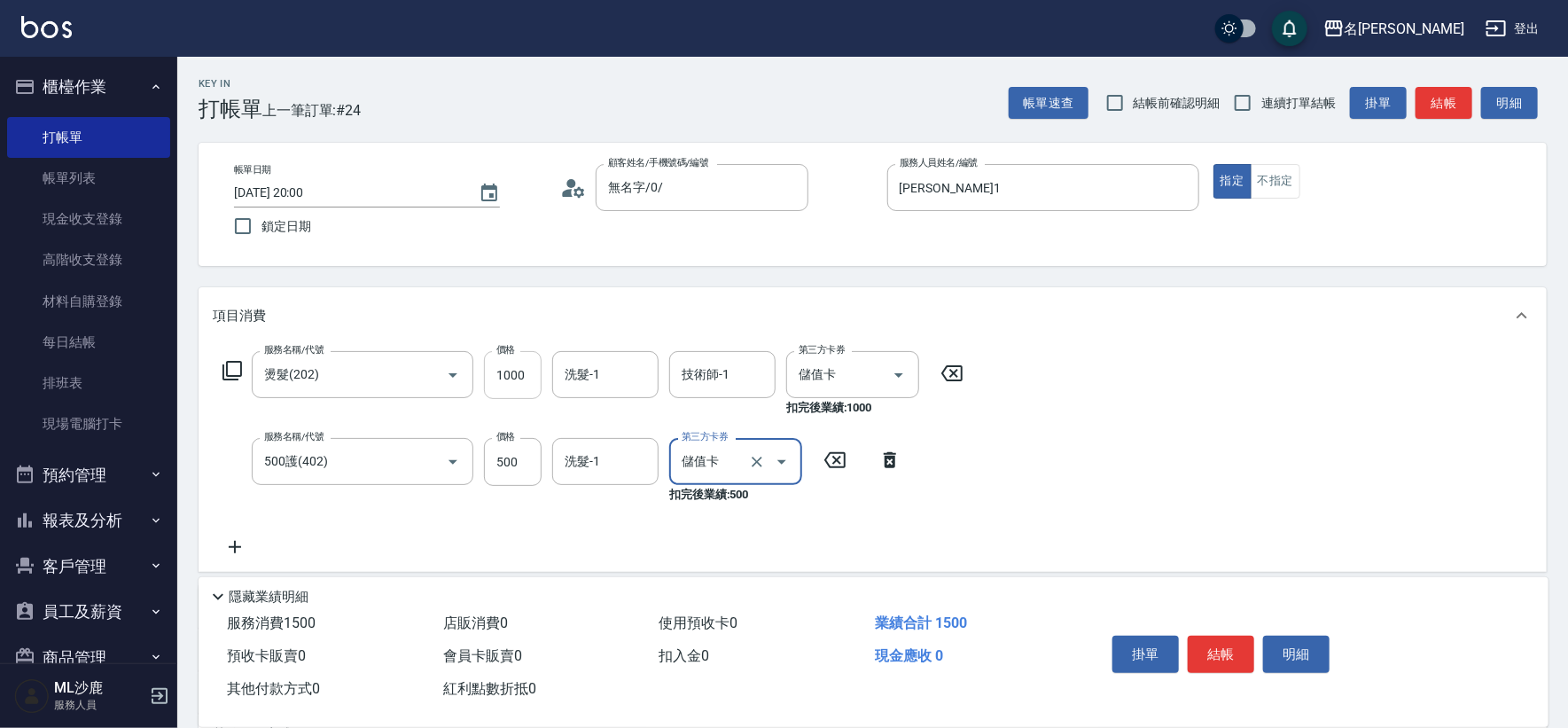
click at [506, 366] on input "1000" at bounding box center [513, 375] width 57 height 48
click at [519, 394] on input "1000" at bounding box center [513, 375] width 57 height 48
type input "2000"
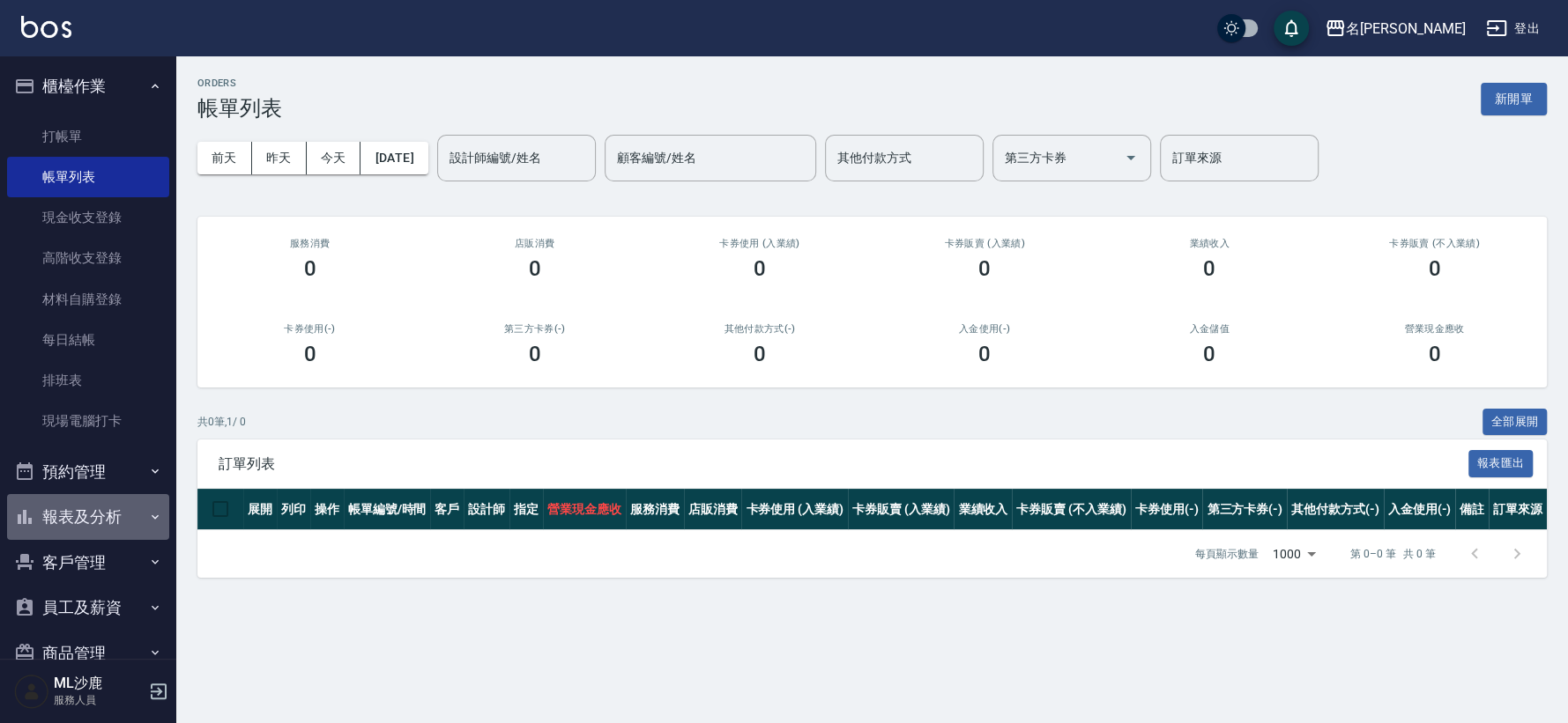
drag, startPoint x: 99, startPoint y: 517, endPoint x: 116, endPoint y: 467, distance: 52.8
click at [100, 518] on button "報表及分析" at bounding box center [88, 516] width 162 height 46
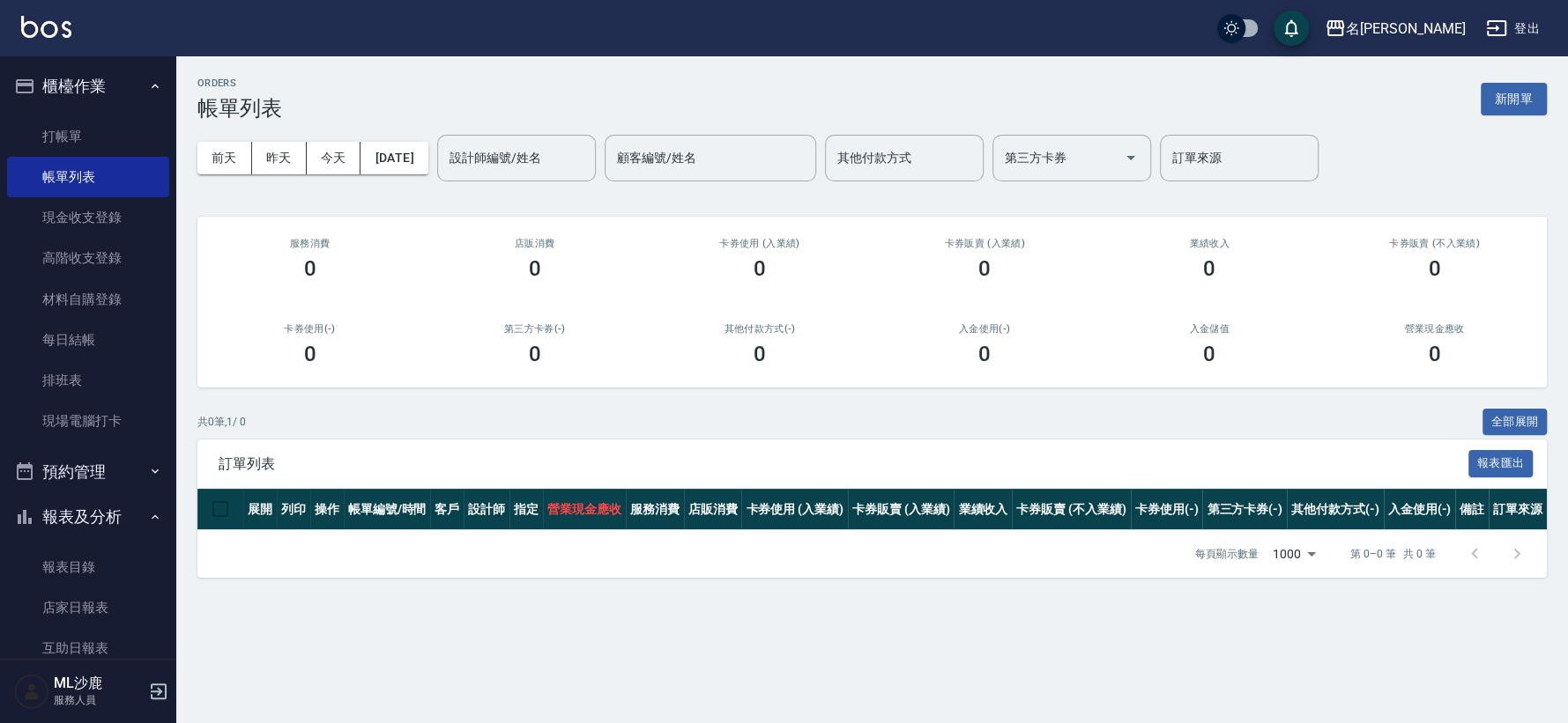
click at [110, 517] on button "報表及分析" at bounding box center [88, 516] width 162 height 46
